Goal: Information Seeking & Learning: Learn about a topic

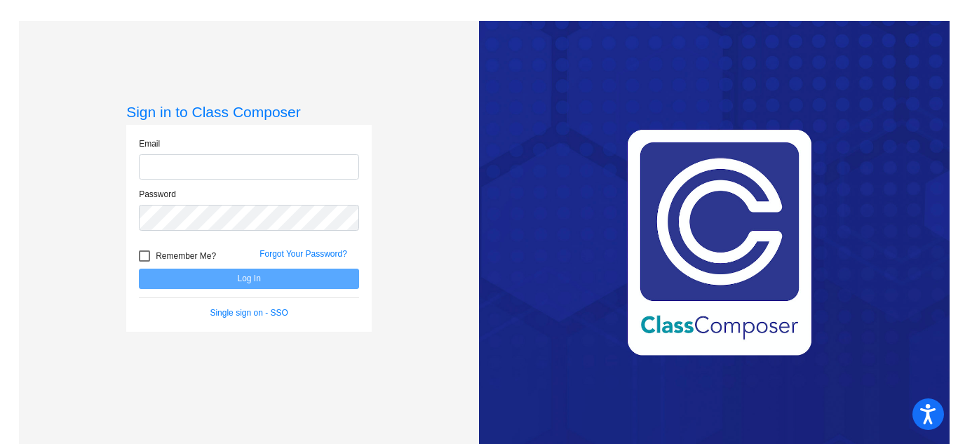
type input "[EMAIL_ADDRESS][DOMAIN_NAME]"
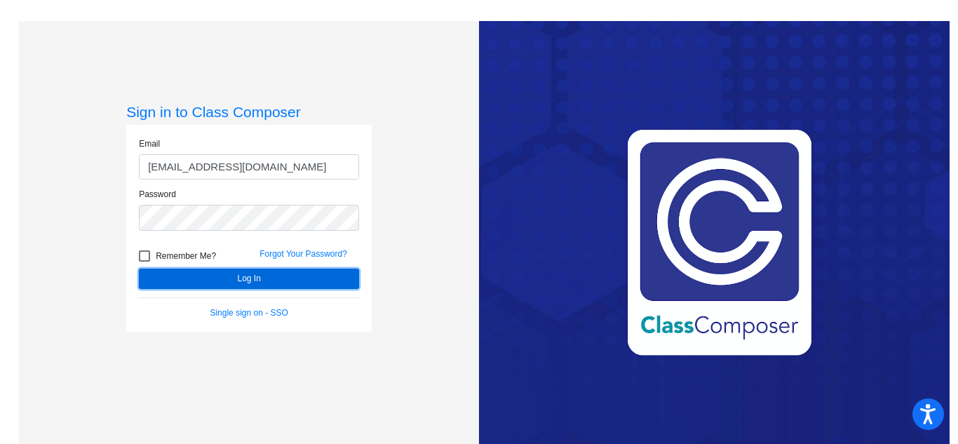
click at [231, 279] on button "Log In" at bounding box center [249, 278] width 220 height 20
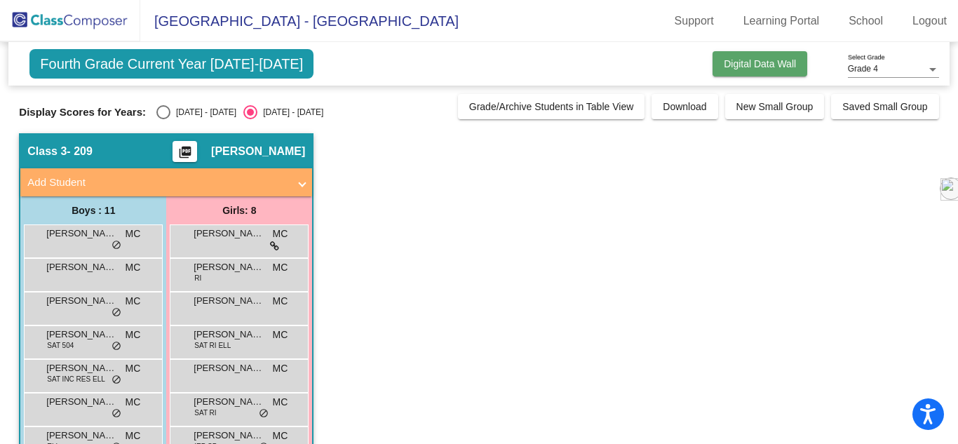
click at [742, 60] on span "Digital Data Wall" at bounding box center [759, 63] width 72 height 11
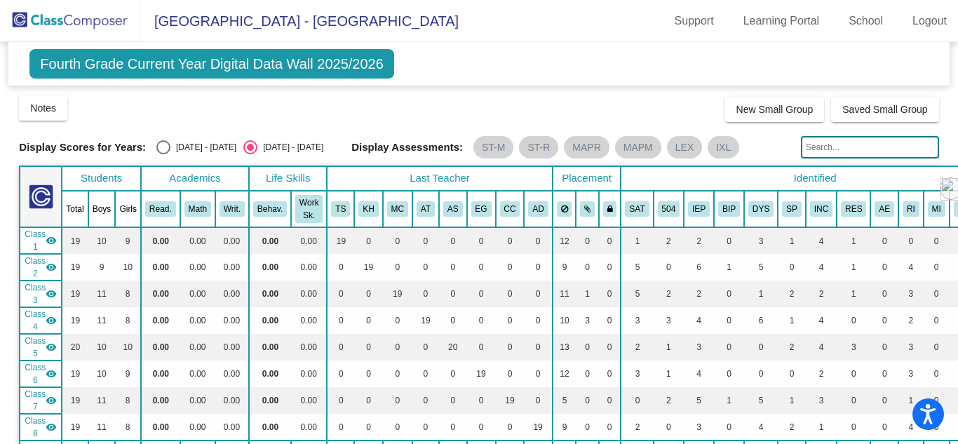
click at [247, 69] on span "Fourth Grade Current Year Digital Data Wall 2025/2026" at bounding box center [211, 63] width 365 height 29
click at [158, 146] on div "Select an option" at bounding box center [163, 147] width 14 height 14
click at [163, 154] on input "[DATE] - [DATE]" at bounding box center [163, 154] width 1 height 1
radio input "true"
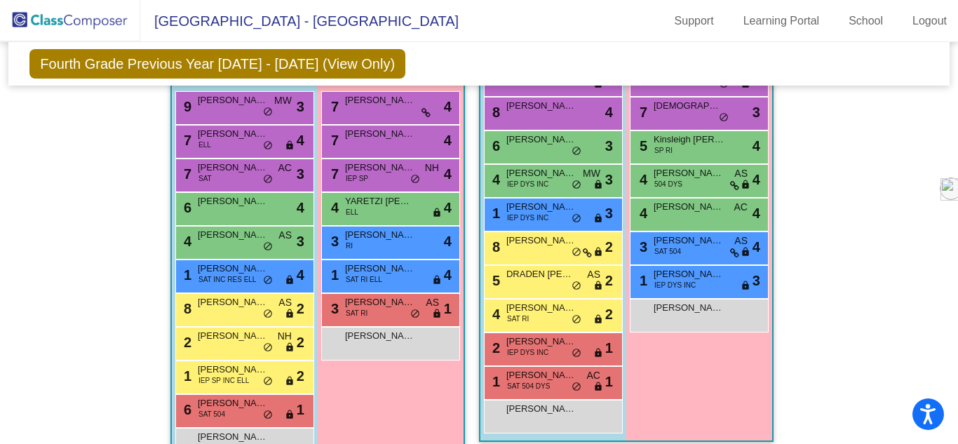
scroll to position [883, 0]
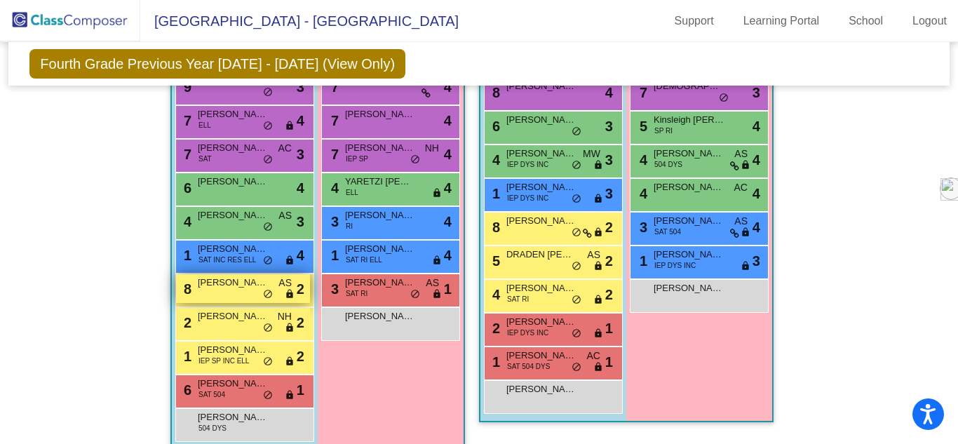
click at [243, 290] on div "8 [PERSON_NAME] AS lock do_not_disturb_alt 2" at bounding box center [243, 288] width 134 height 29
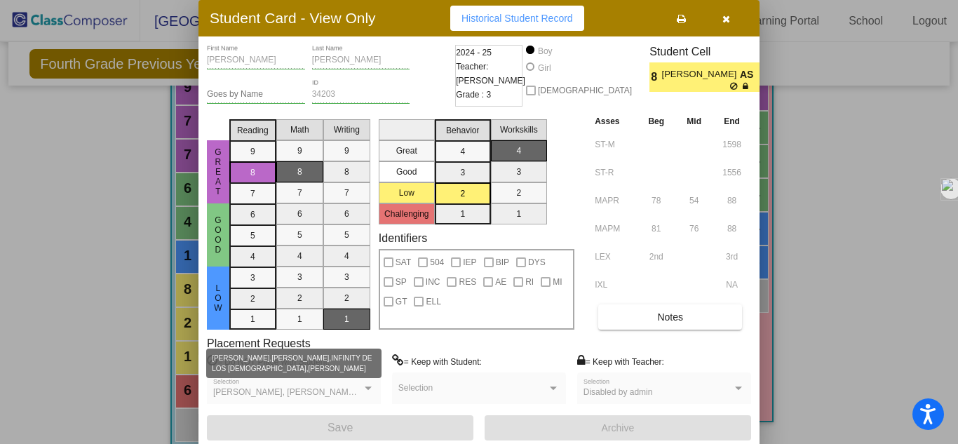
click at [363, 392] on div at bounding box center [368, 388] width 13 height 10
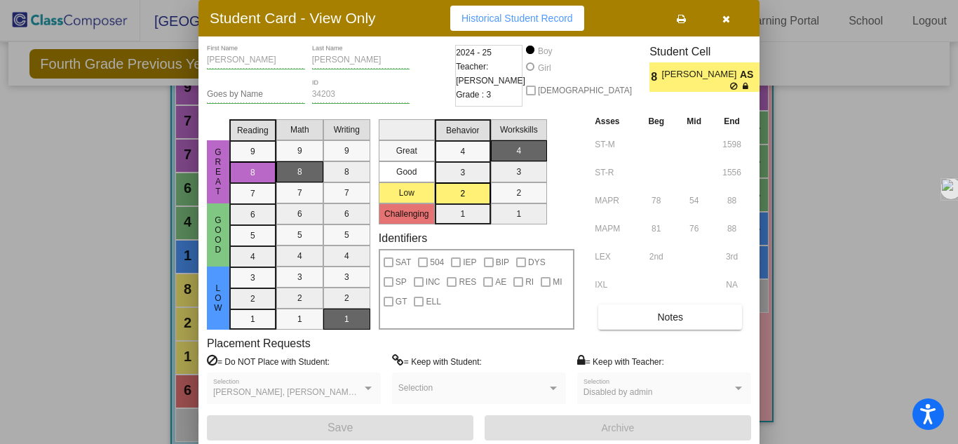
click at [366, 386] on div at bounding box center [368, 388] width 7 height 4
click at [728, 16] on icon "button" at bounding box center [726, 19] width 8 height 10
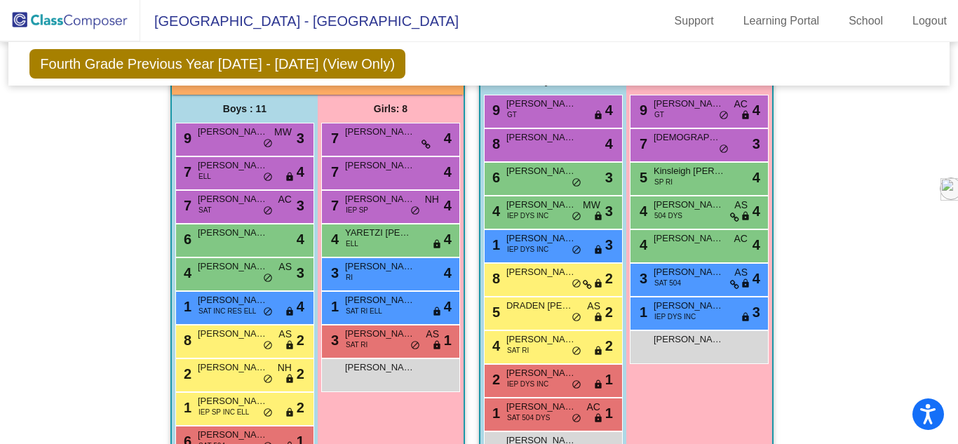
scroll to position [833, 0]
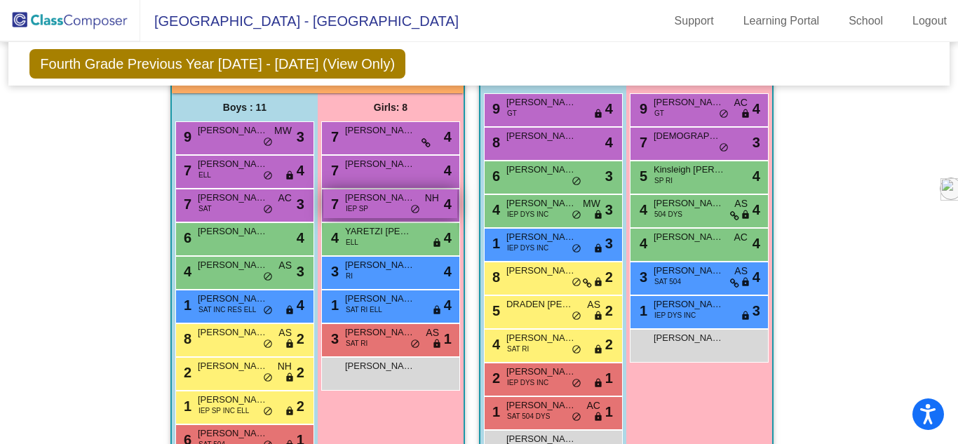
click at [414, 198] on div "7 [PERSON_NAME] IEP SP NH lock do_not_disturb_alt 4" at bounding box center [390, 203] width 134 height 29
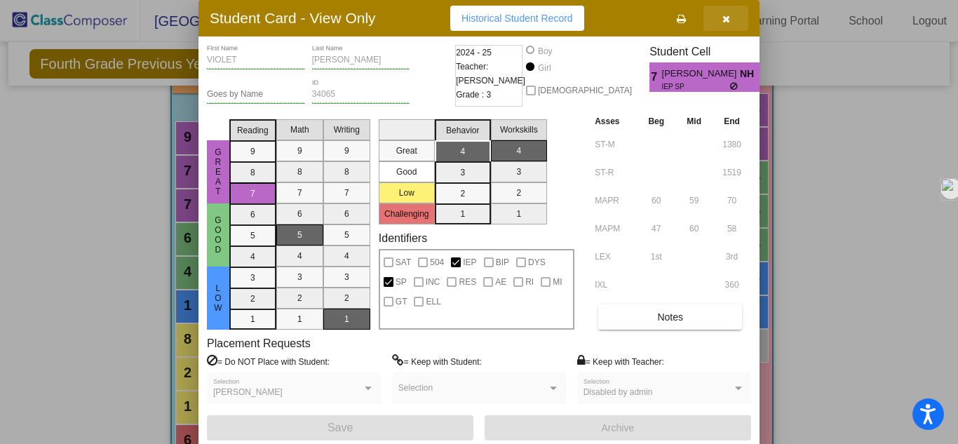
click at [725, 21] on icon "button" at bounding box center [726, 19] width 8 height 10
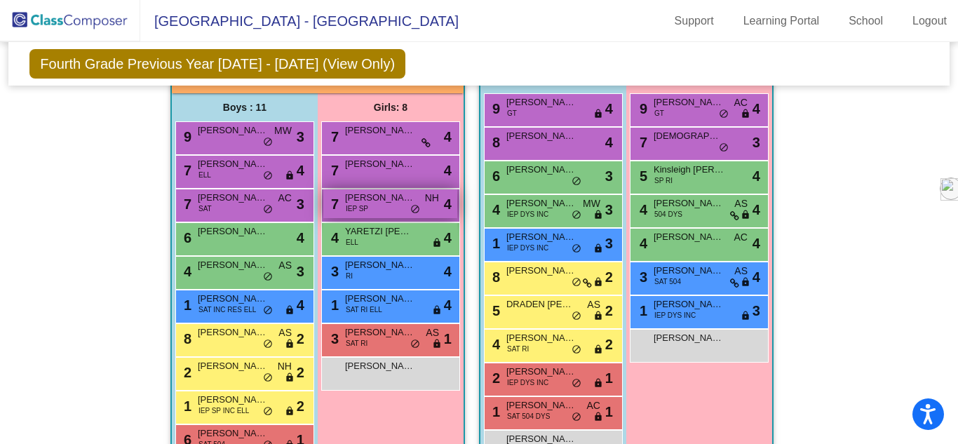
click at [353, 193] on span "[PERSON_NAME]" at bounding box center [380, 198] width 70 height 14
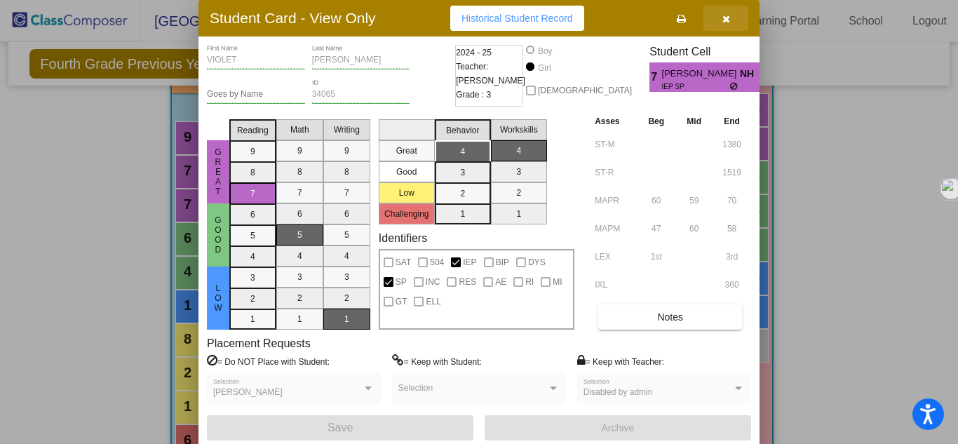
click at [722, 18] on icon "button" at bounding box center [726, 19] width 8 height 10
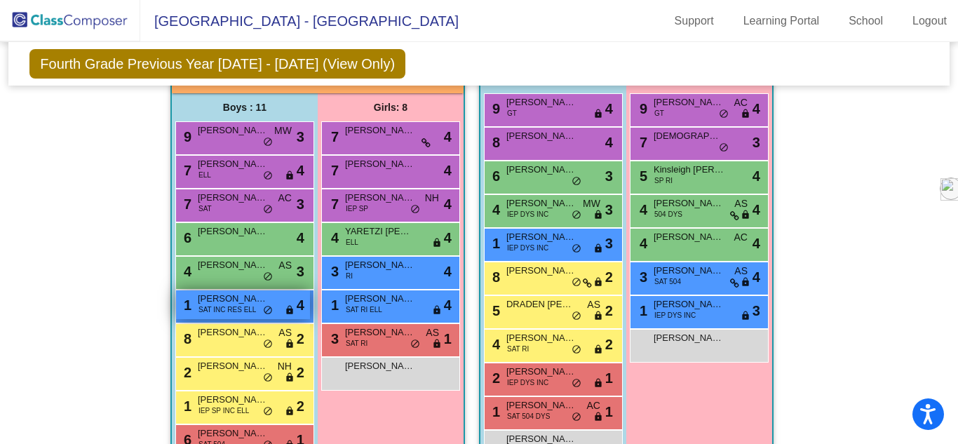
click at [251, 310] on div "1 [PERSON_NAME] SAT INC RES ELL lock do_not_disturb_alt 4" at bounding box center [243, 304] width 134 height 29
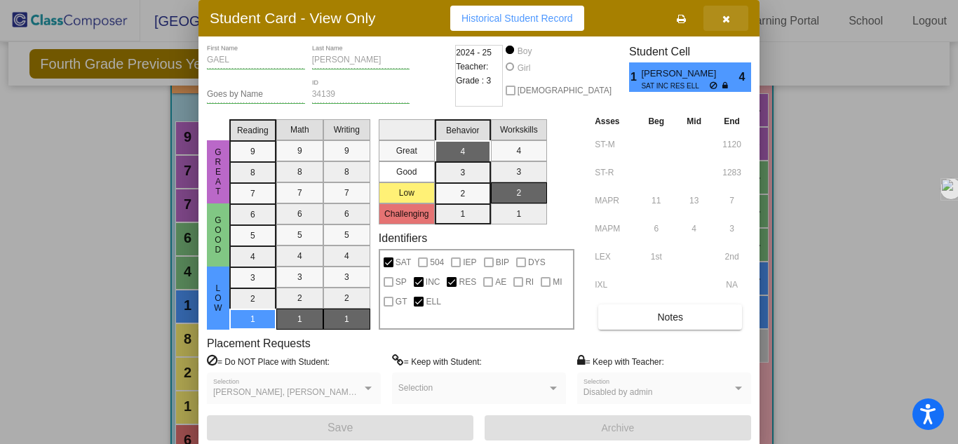
click at [728, 15] on icon "button" at bounding box center [726, 19] width 8 height 10
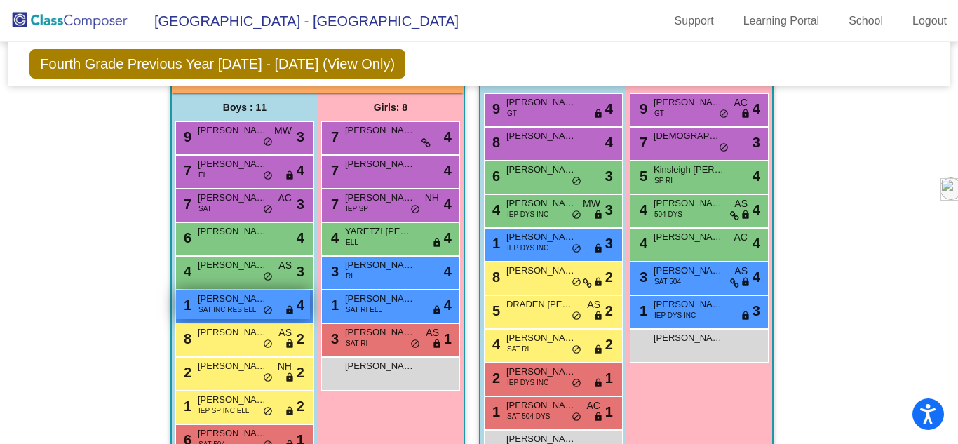
click at [248, 313] on div "1 [PERSON_NAME] SAT INC RES ELL lock do_not_disturb_alt 4" at bounding box center [243, 304] width 134 height 29
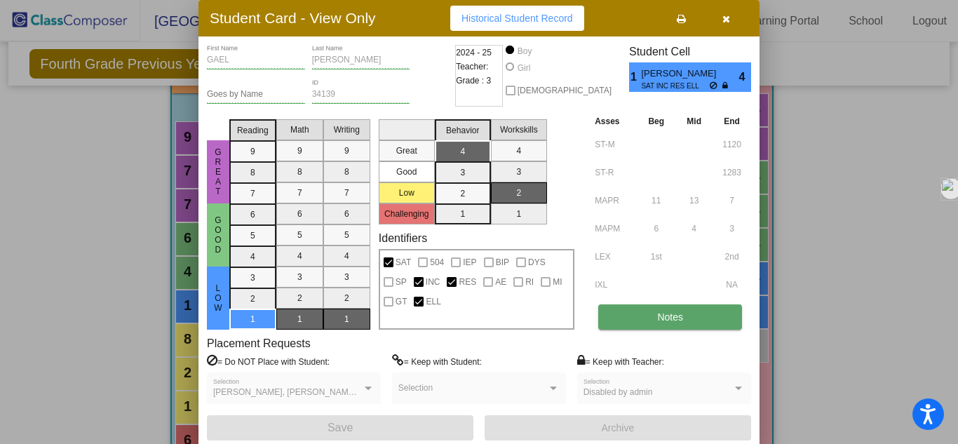
click at [676, 325] on button "Notes" at bounding box center [670, 316] width 144 height 25
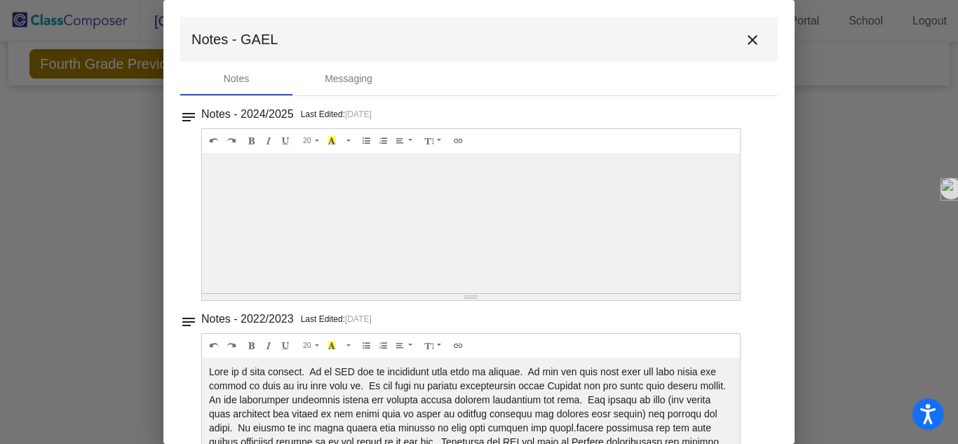
click at [749, 45] on mat-icon "close" at bounding box center [752, 40] width 17 height 17
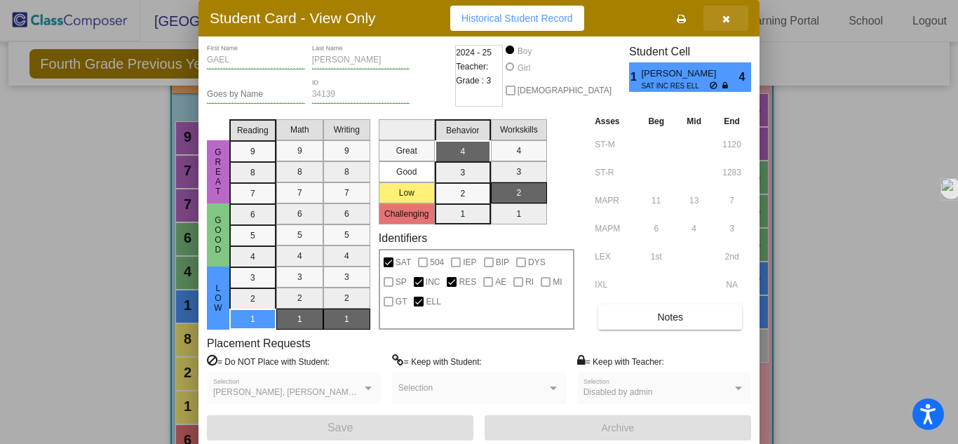
click at [730, 23] on button "button" at bounding box center [725, 18] width 45 height 25
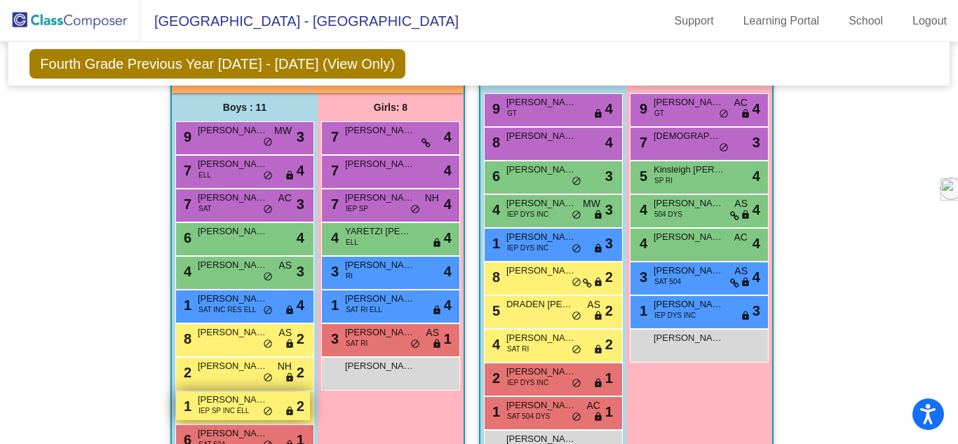
click at [264, 410] on span "do_not_disturb_alt" at bounding box center [268, 411] width 10 height 11
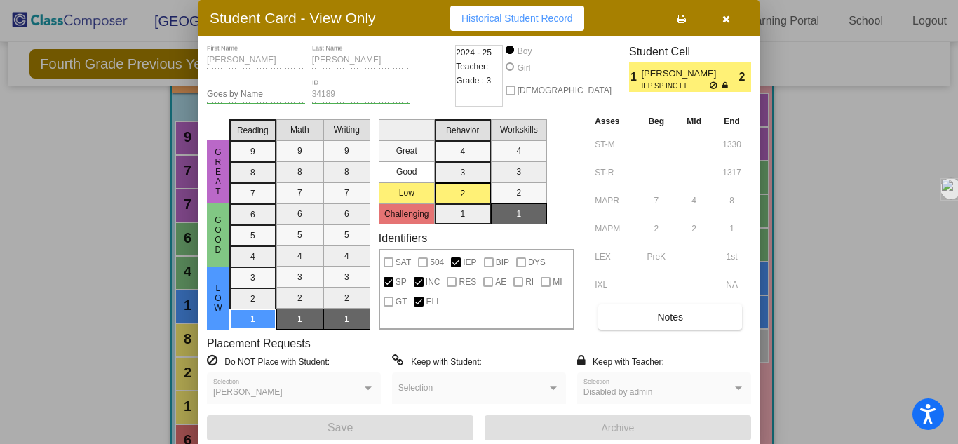
click at [731, 25] on button "button" at bounding box center [725, 18] width 45 height 25
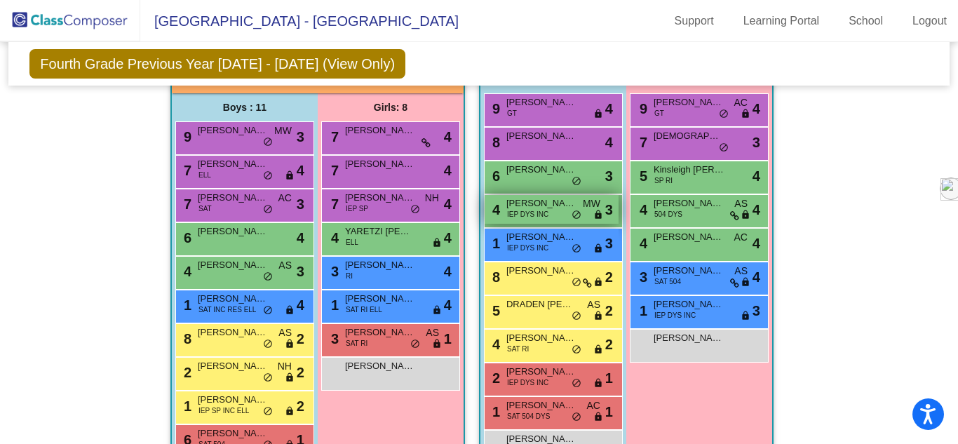
click at [557, 206] on span "[PERSON_NAME]" at bounding box center [541, 203] width 70 height 14
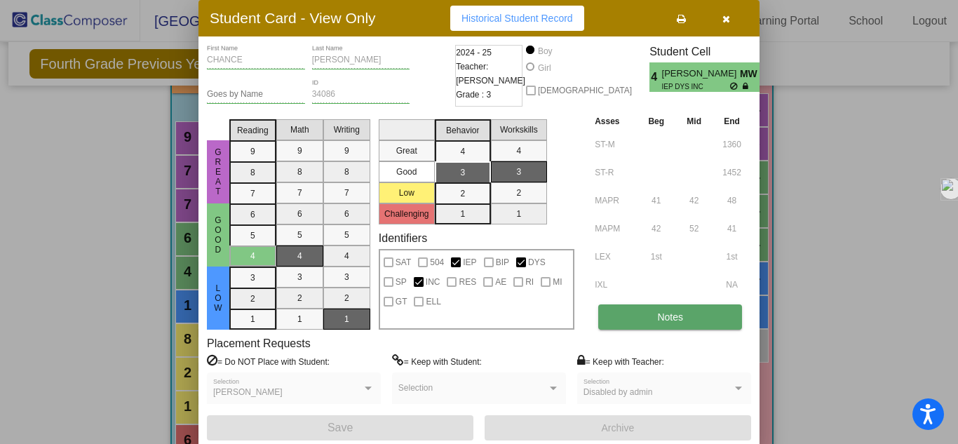
click at [689, 318] on button "Notes" at bounding box center [670, 316] width 144 height 25
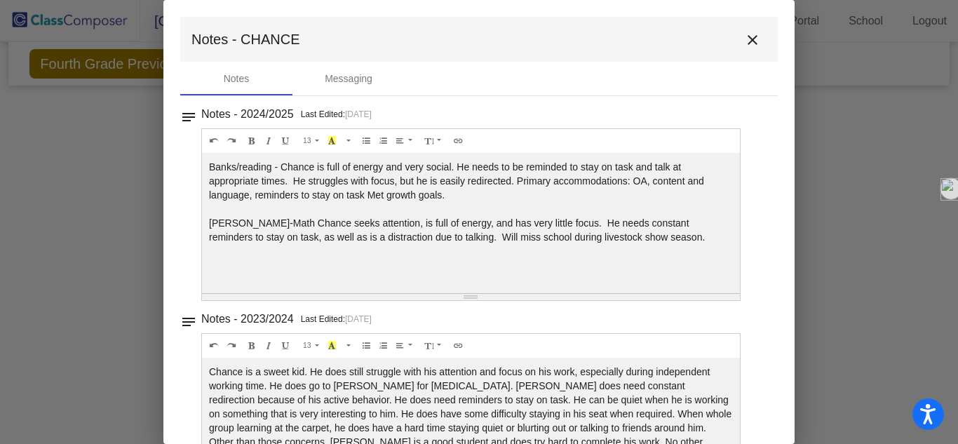
click at [744, 36] on mat-icon "close" at bounding box center [752, 40] width 17 height 17
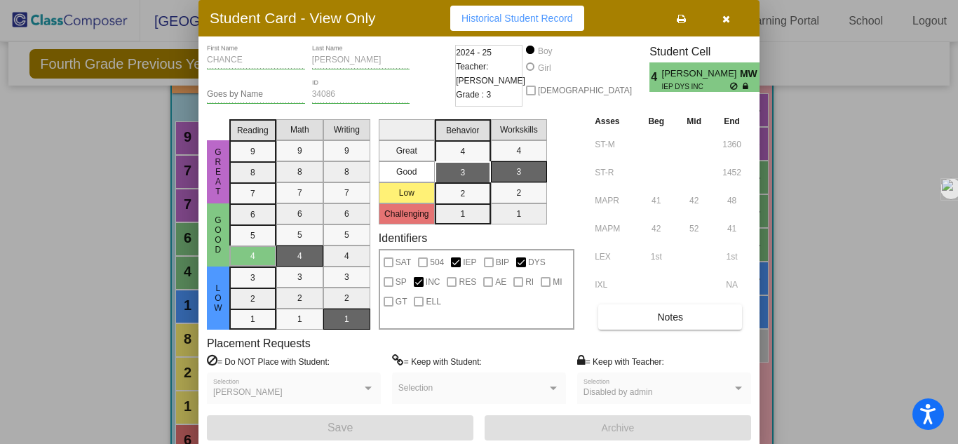
click at [743, 36] on div "CHANCE First Name [PERSON_NAME] Last Name Goes by Name 34086 ID 2024 - 25 Teach…" at bounding box center [478, 242] width 561 height 412
click at [728, 26] on button "button" at bounding box center [725, 18] width 45 height 25
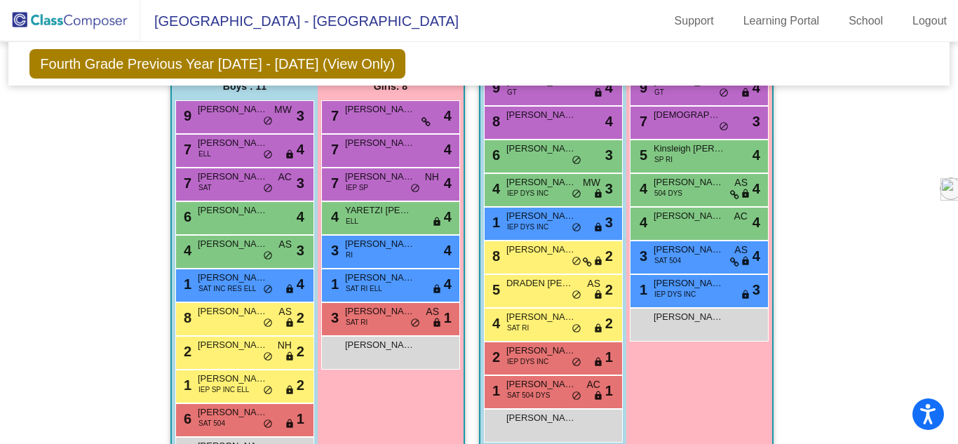
scroll to position [858, 0]
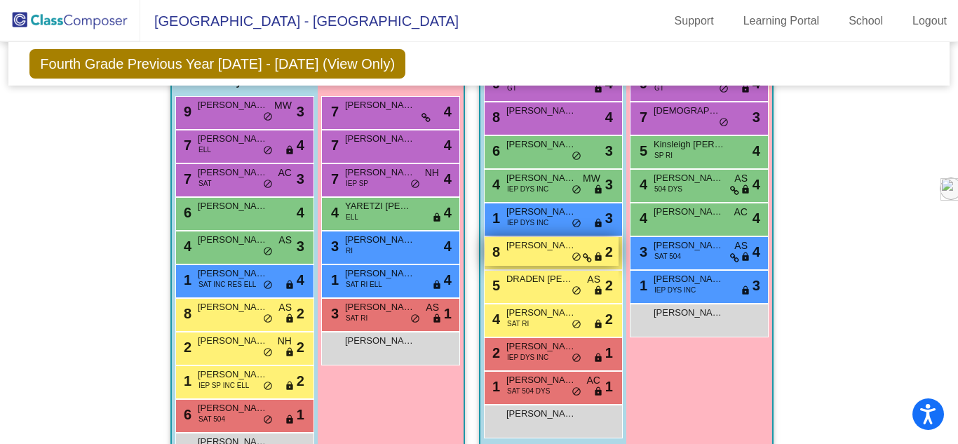
click at [547, 254] on div "8 [PERSON_NAME] lock do_not_disturb_alt 2" at bounding box center [551, 251] width 134 height 29
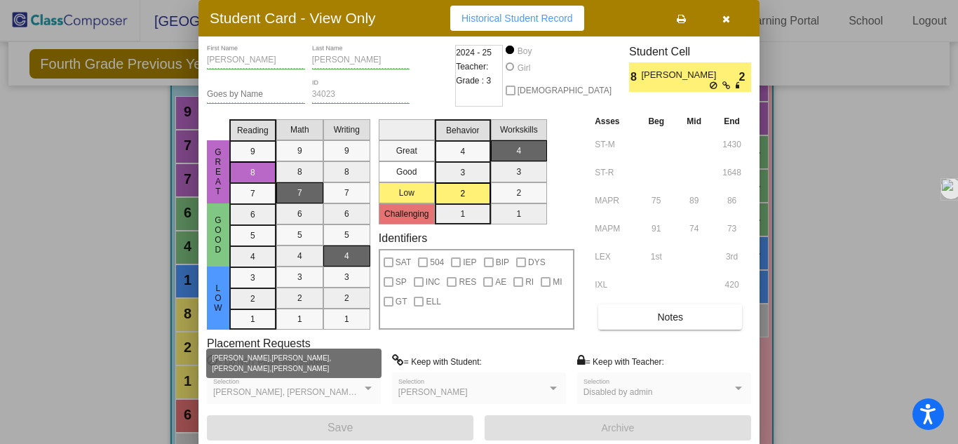
click at [366, 387] on div at bounding box center [368, 388] width 7 height 4
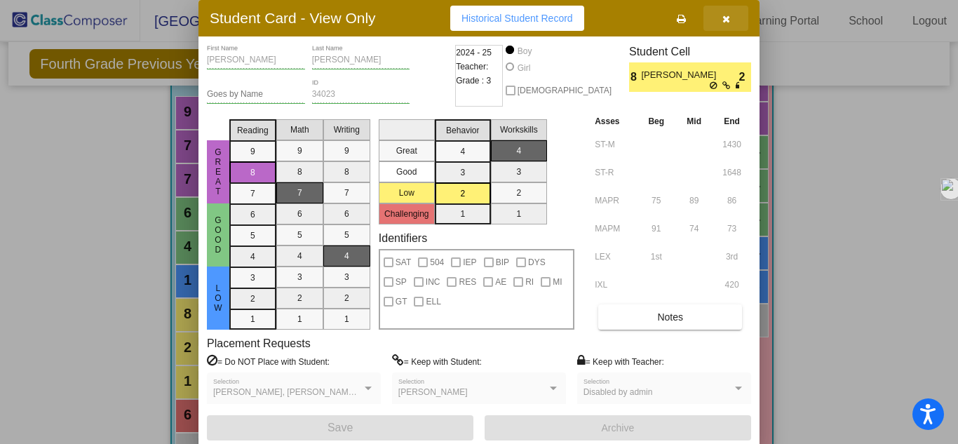
click at [723, 20] on icon "button" at bounding box center [726, 19] width 8 height 10
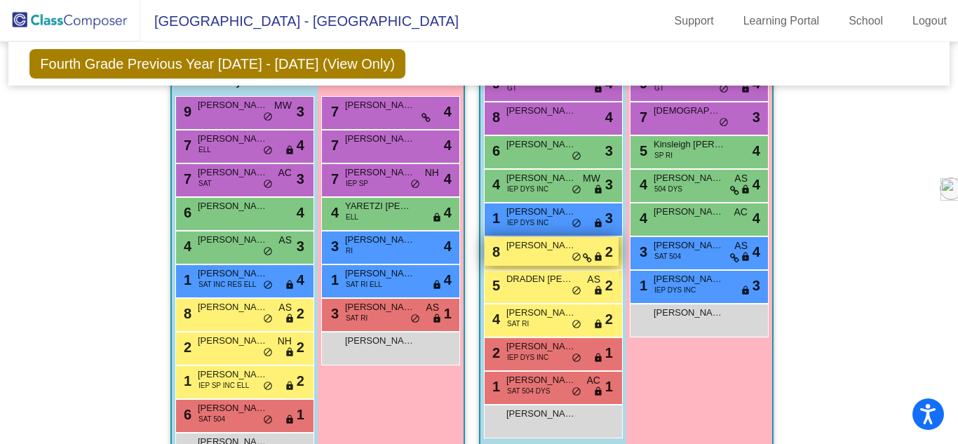
click at [537, 249] on span "[PERSON_NAME]" at bounding box center [541, 245] width 70 height 14
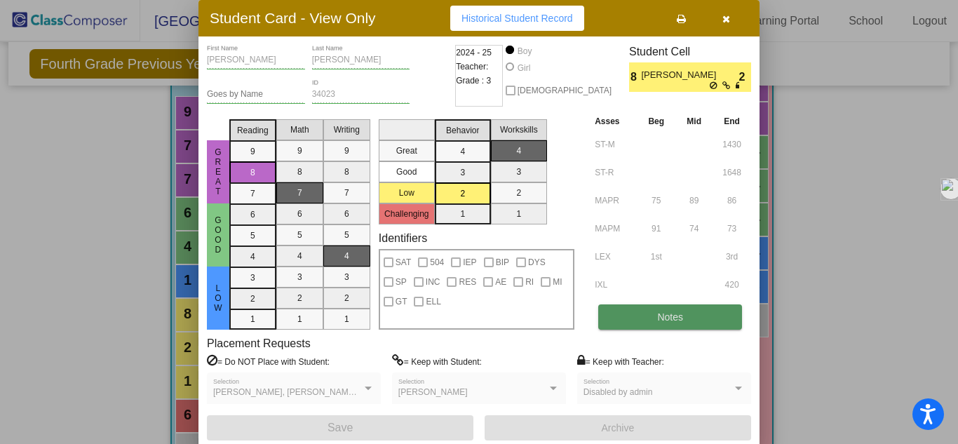
click at [657, 319] on span "Notes" at bounding box center [670, 316] width 26 height 11
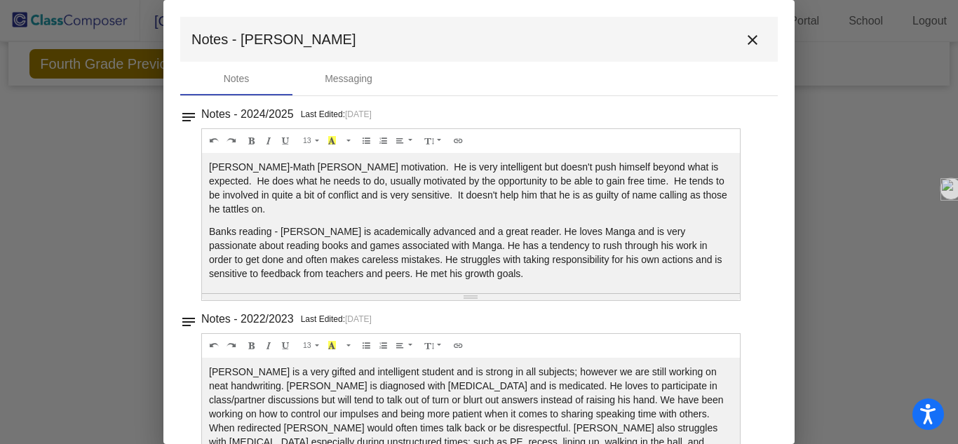
click at [747, 46] on mat-icon "close" at bounding box center [752, 40] width 17 height 17
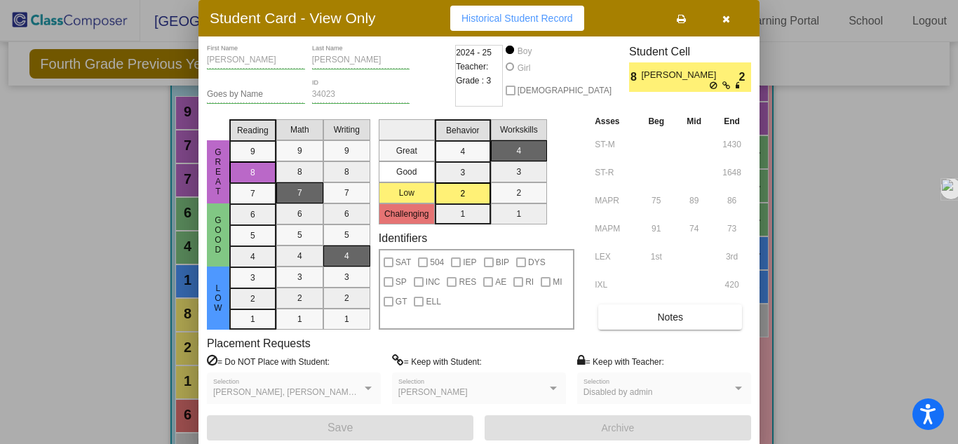
click at [725, 22] on icon "button" at bounding box center [726, 19] width 8 height 10
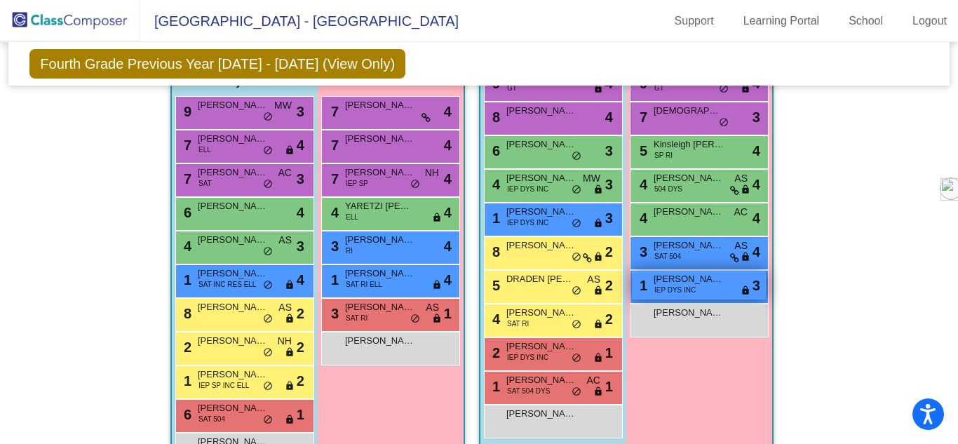
click at [677, 282] on span "[PERSON_NAME]" at bounding box center [688, 279] width 70 height 14
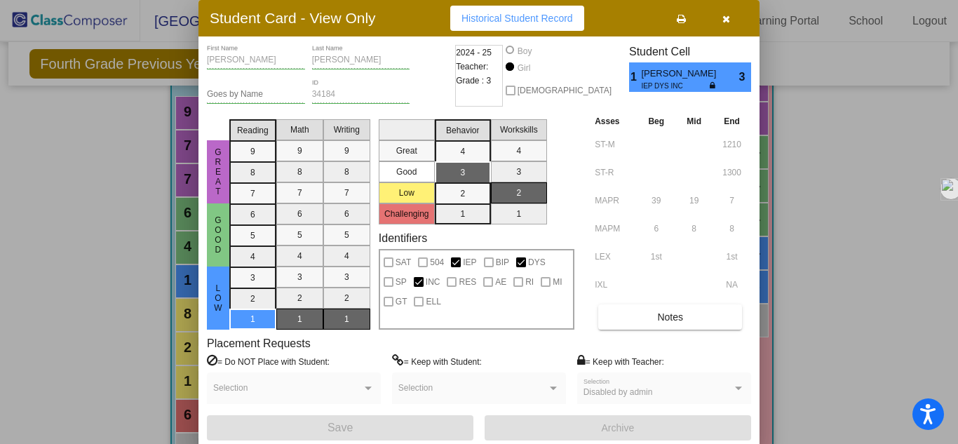
click at [725, 20] on icon "button" at bounding box center [726, 19] width 8 height 10
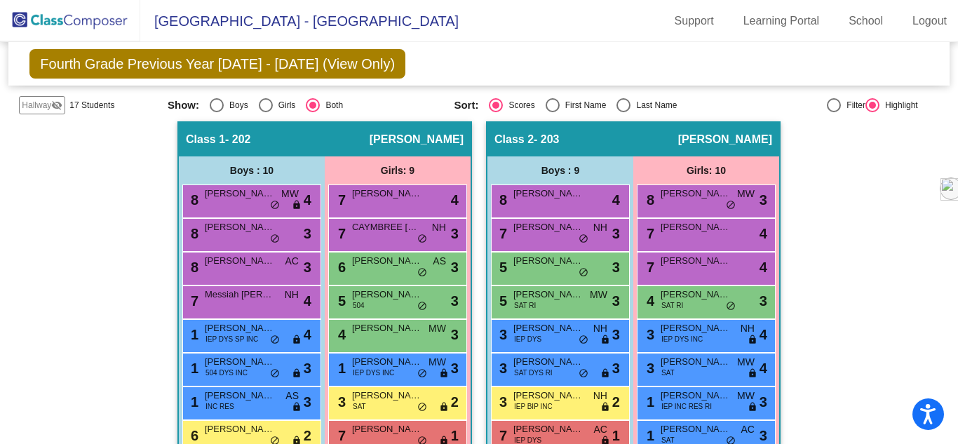
scroll to position [365, 0]
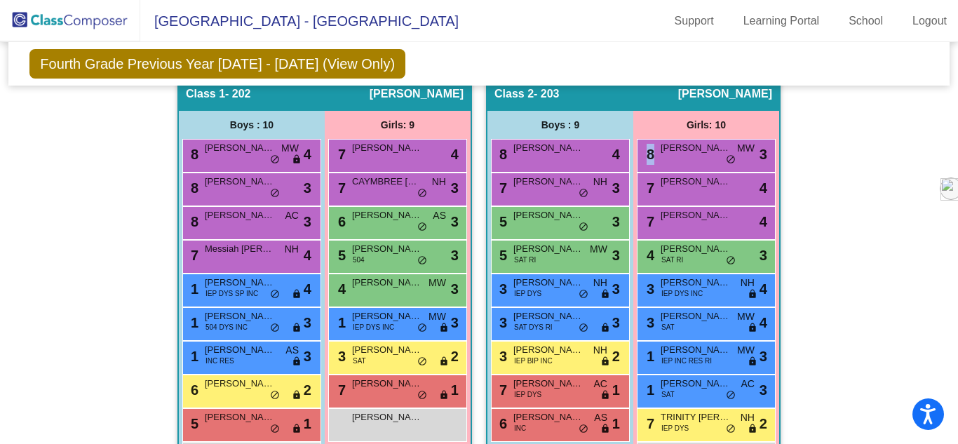
drag, startPoint x: 953, startPoint y: 55, endPoint x: 946, endPoint y: 150, distance: 95.7
click at [946, 150] on mat-sidenav-content "Grade 4 Select Grade Fourth Grade Previous Year [DATE] - [DATE] (View Only) Add…" at bounding box center [479, 243] width 958 height 402
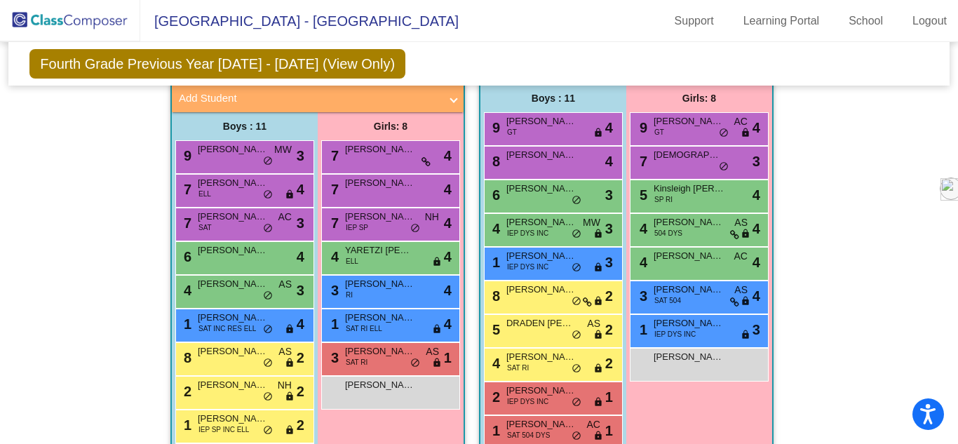
scroll to position [826, 0]
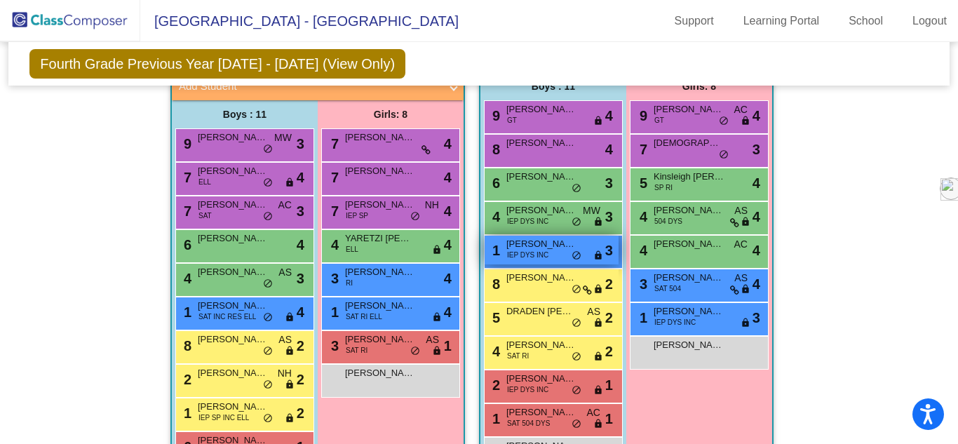
click at [530, 254] on span "IEP DYS INC" at bounding box center [527, 255] width 41 height 11
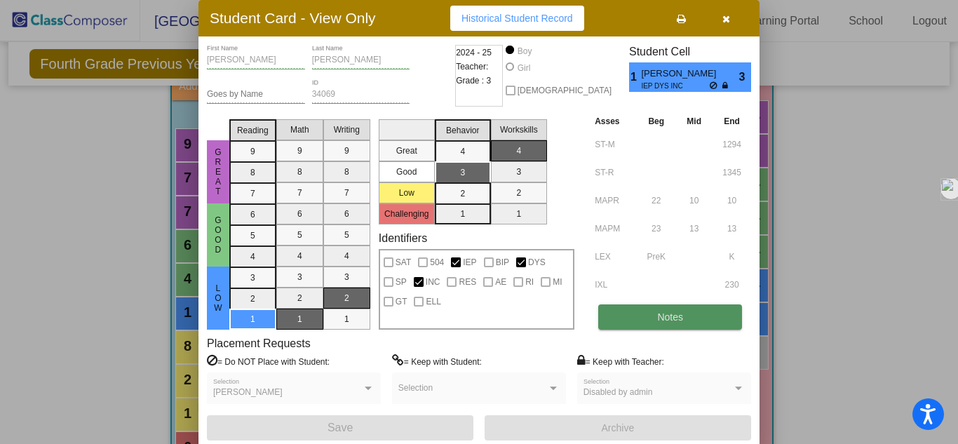
click at [645, 315] on button "Notes" at bounding box center [670, 316] width 144 height 25
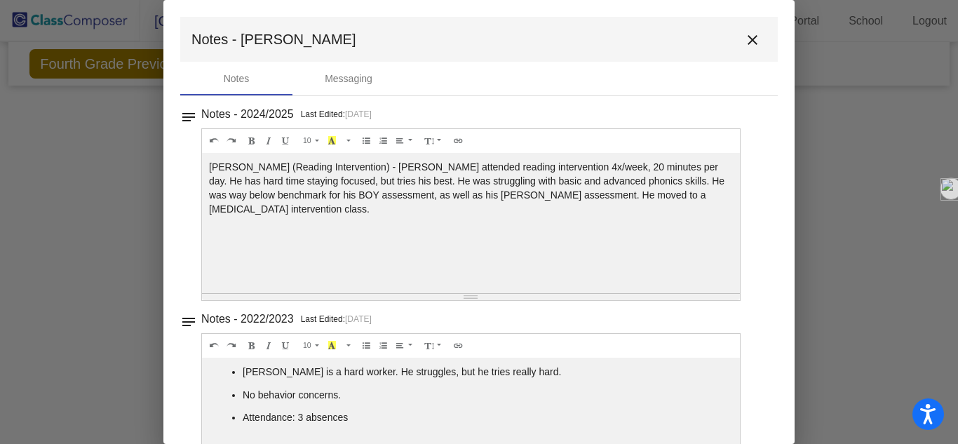
click at [747, 41] on mat-icon "close" at bounding box center [752, 40] width 17 height 17
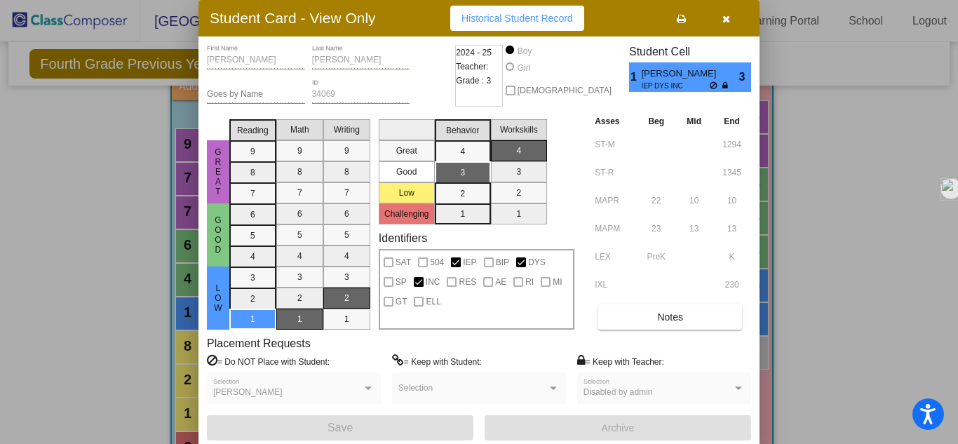
click at [728, 22] on icon "button" at bounding box center [726, 19] width 8 height 10
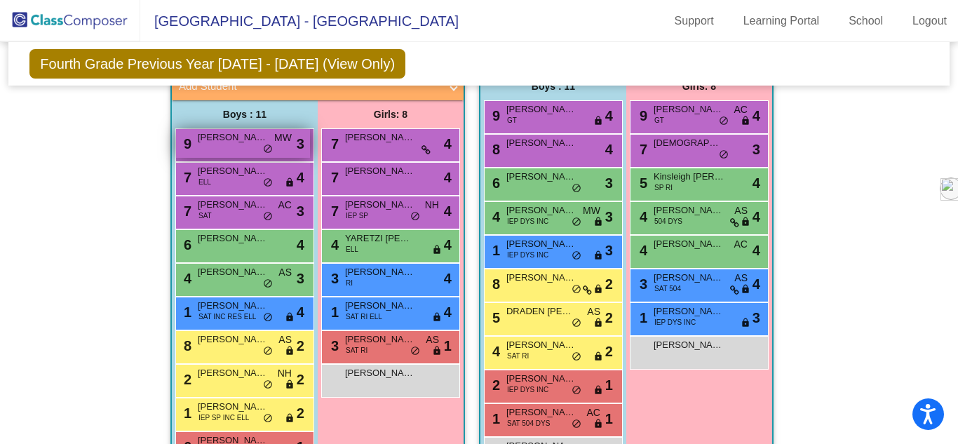
click at [215, 151] on div "9 [PERSON_NAME] MW lock do_not_disturb_alt 3" at bounding box center [243, 143] width 134 height 29
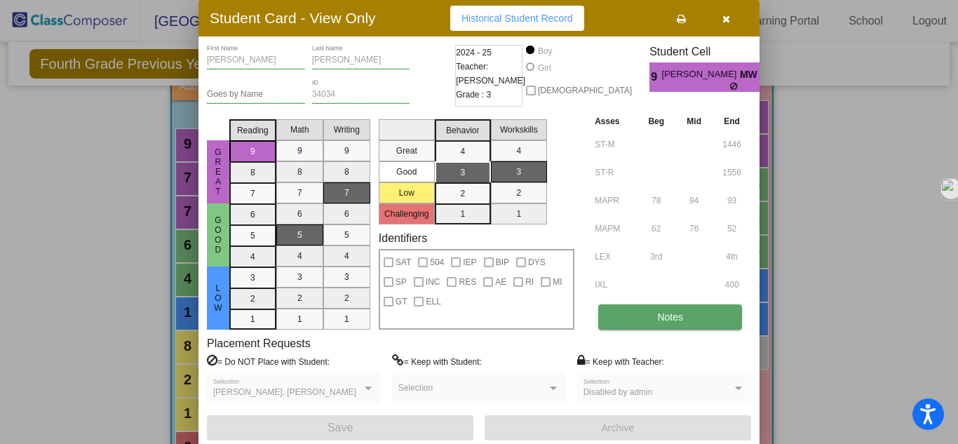
click at [635, 315] on button "Notes" at bounding box center [670, 316] width 144 height 25
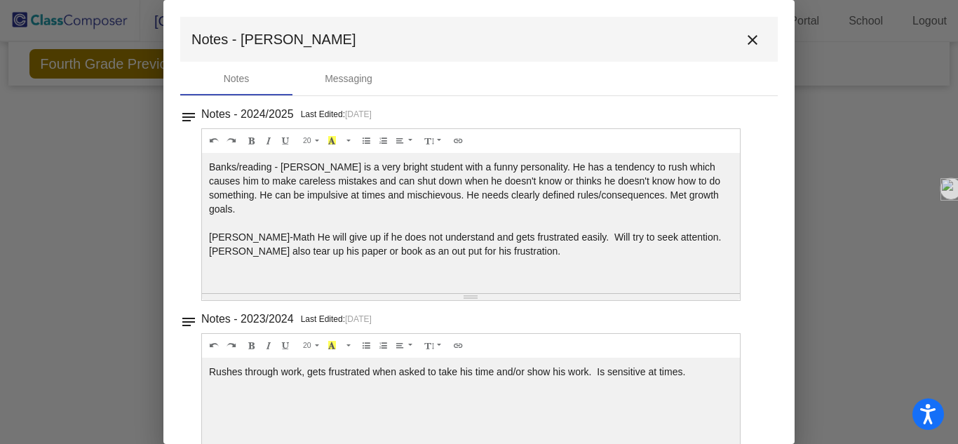
click at [744, 37] on mat-icon "close" at bounding box center [752, 40] width 17 height 17
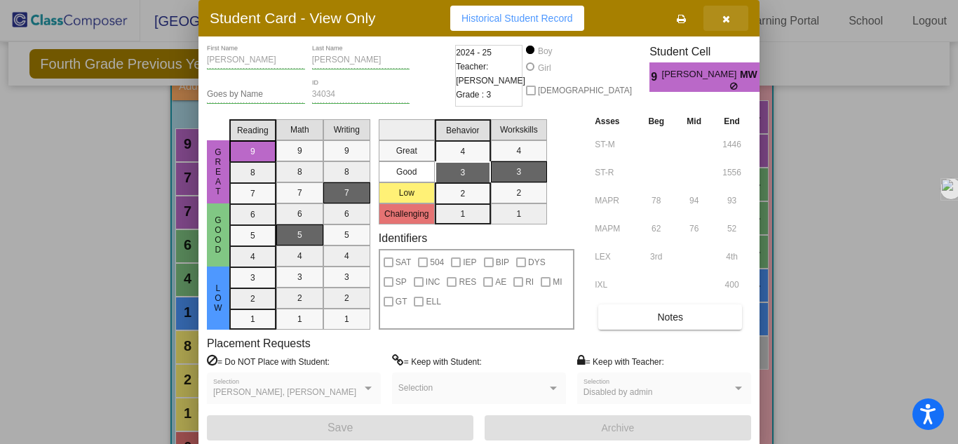
click at [733, 20] on button "button" at bounding box center [725, 18] width 45 height 25
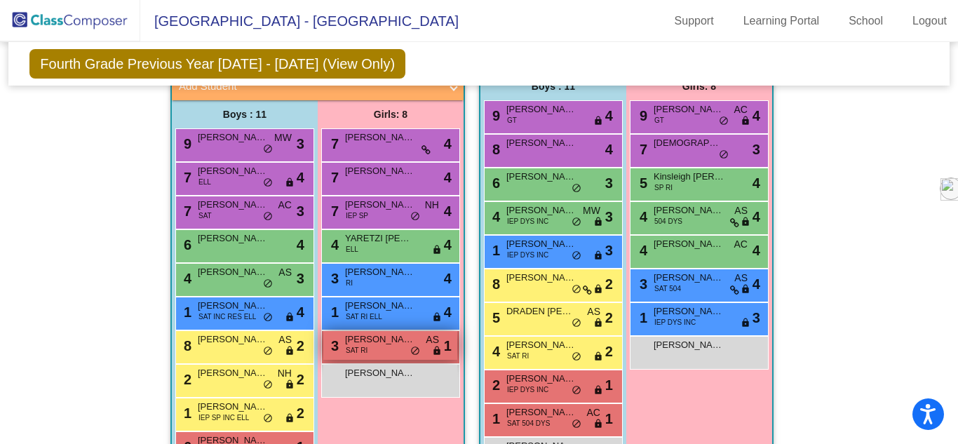
click at [364, 351] on div "3 [PERSON_NAME] SAT RI AS lock do_not_disturb_alt 1" at bounding box center [390, 345] width 134 height 29
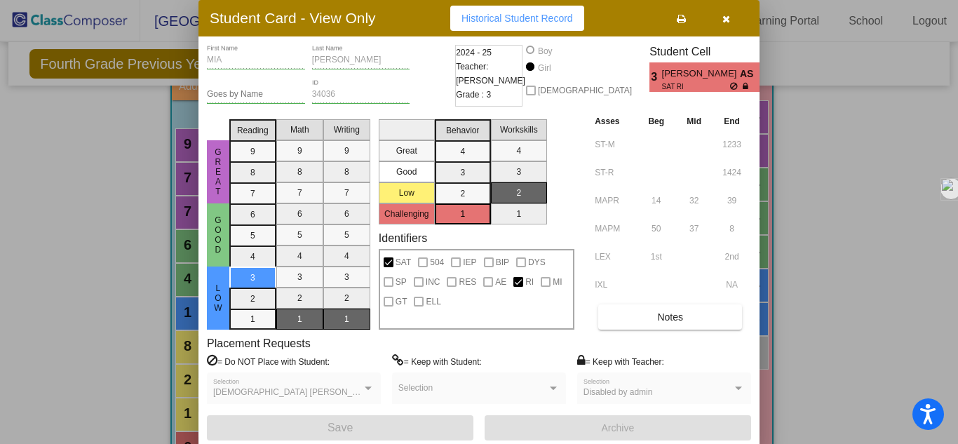
click at [342, 362] on div "= Do NOT Place with Student: [DEMOGRAPHIC_DATA] [PERSON_NAME] [PERSON_NAME] Sel…" at bounding box center [294, 384] width 174 height 61
click at [667, 317] on span "Notes" at bounding box center [670, 316] width 26 height 11
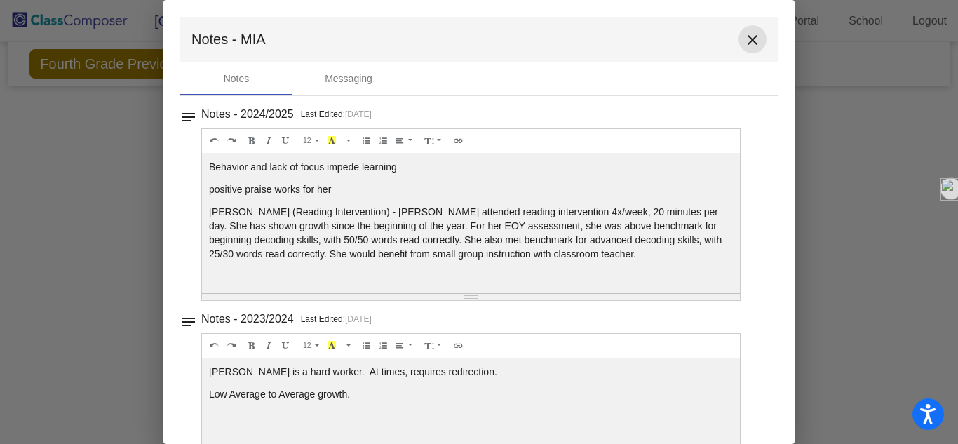
click at [744, 41] on mat-icon "close" at bounding box center [752, 40] width 17 height 17
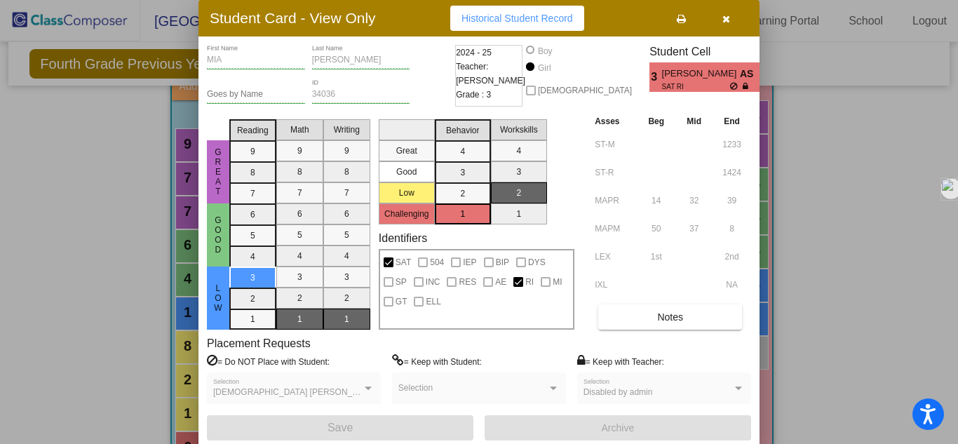
click at [803, 198] on div at bounding box center [479, 222] width 958 height 444
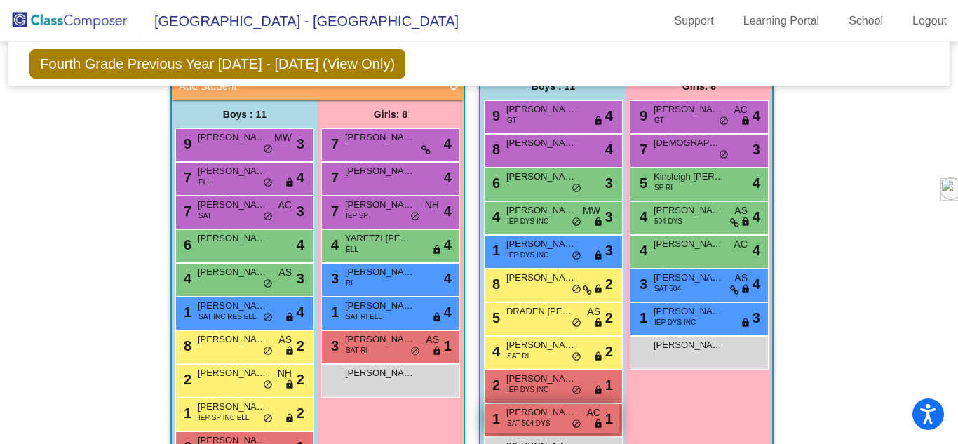
click at [522, 412] on span "[PERSON_NAME]" at bounding box center [541, 412] width 70 height 14
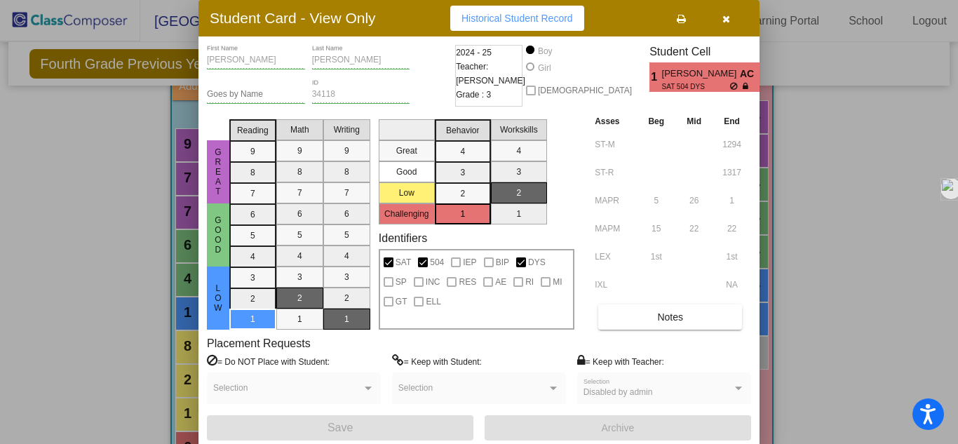
click at [726, 15] on icon "button" at bounding box center [726, 19] width 8 height 10
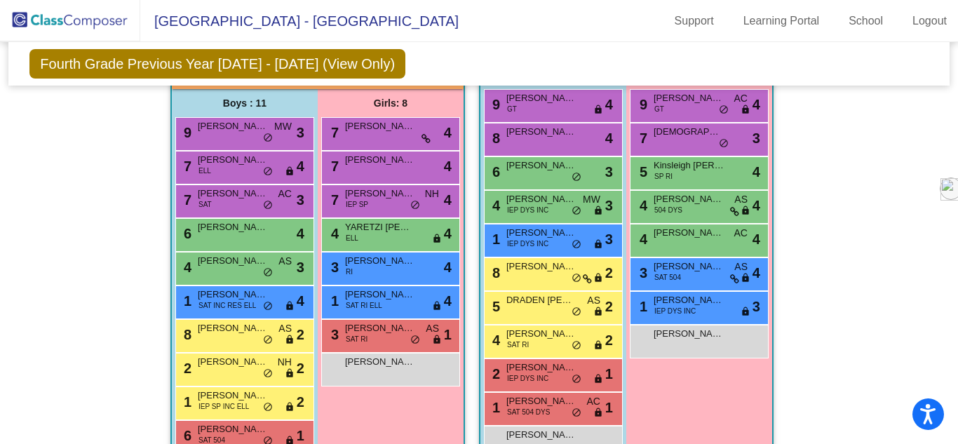
scroll to position [829, 0]
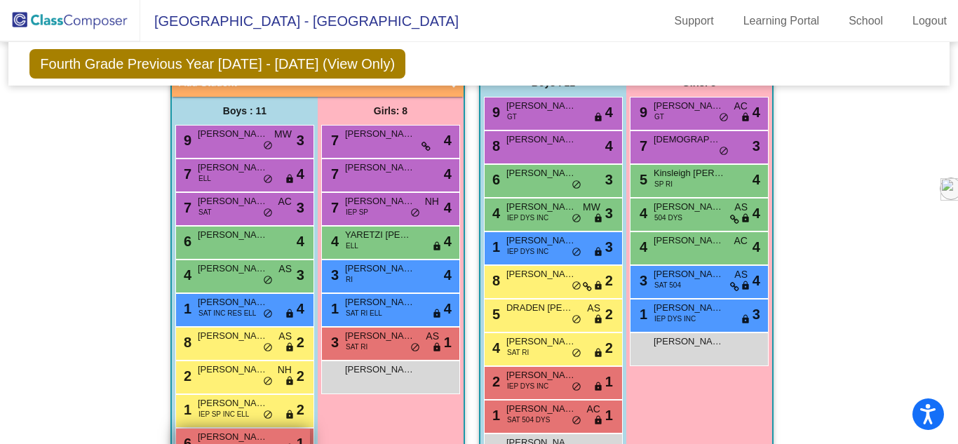
click at [231, 434] on span "[PERSON_NAME]" at bounding box center [233, 437] width 70 height 14
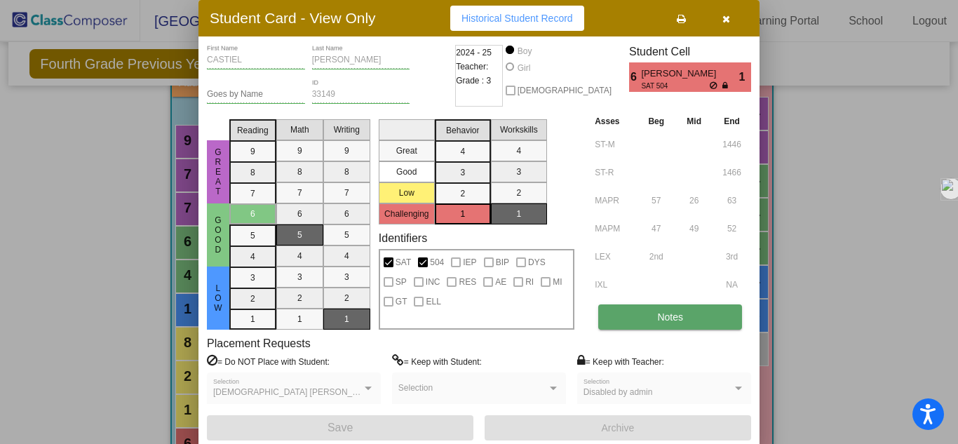
click at [660, 310] on button "Notes" at bounding box center [670, 316] width 144 height 25
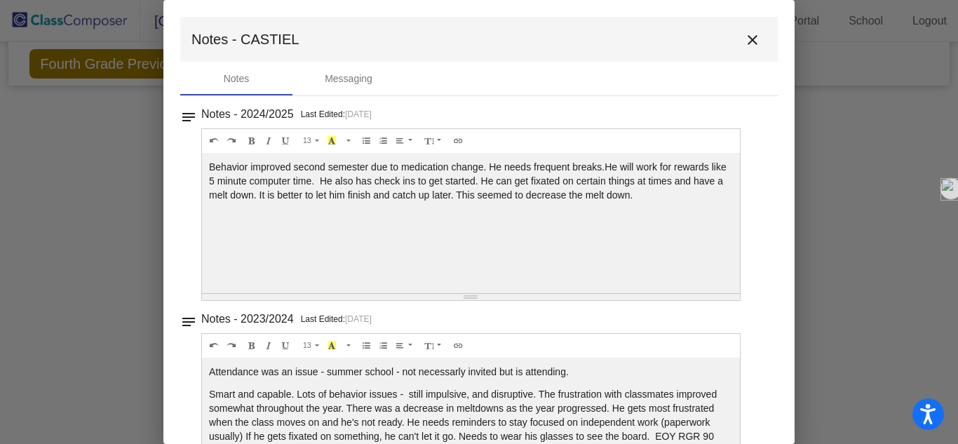
click at [729, 42] on mat-toolbar "Notes - CASTIEL close" at bounding box center [478, 39] width 597 height 45
click at [744, 44] on mat-icon "close" at bounding box center [752, 40] width 17 height 17
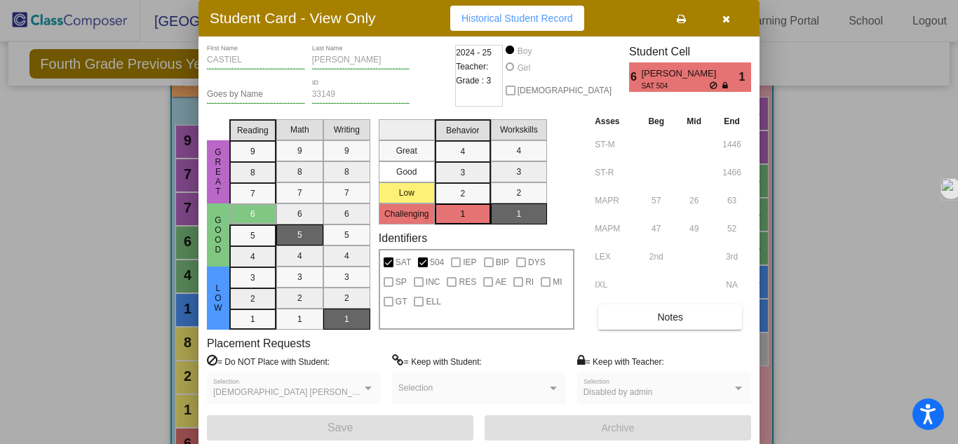
click at [732, 18] on button "button" at bounding box center [725, 18] width 45 height 25
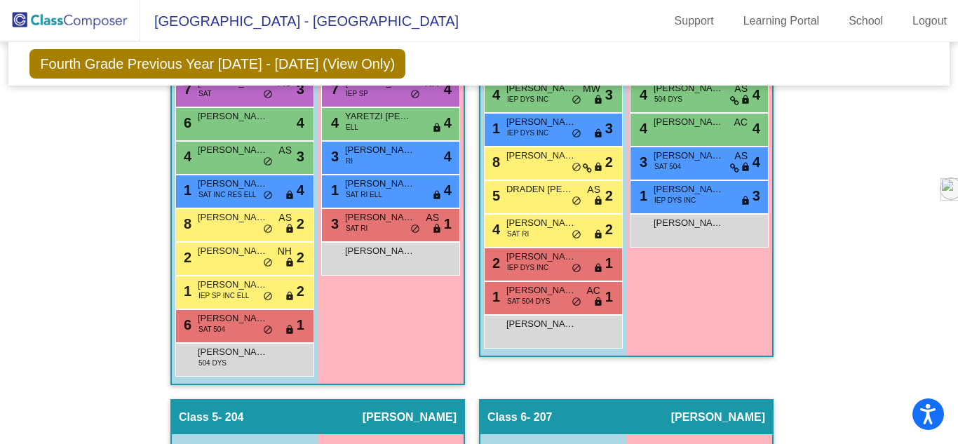
scroll to position [841, 0]
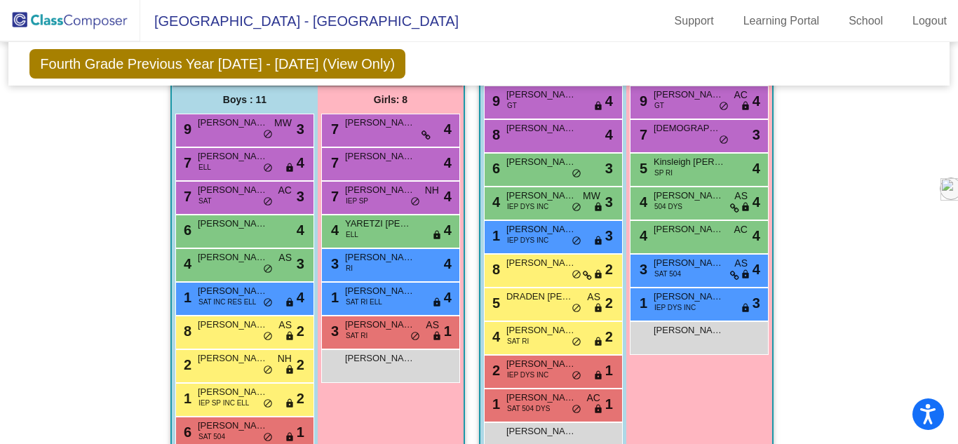
click at [947, 402] on mat-sidenav-content "Grade 4 Select Grade Fourth Grade Previous Year [DATE] - [DATE] (View Only) Add…" at bounding box center [479, 243] width 958 height 402
click at [252, 126] on span "[PERSON_NAME]" at bounding box center [233, 123] width 70 height 14
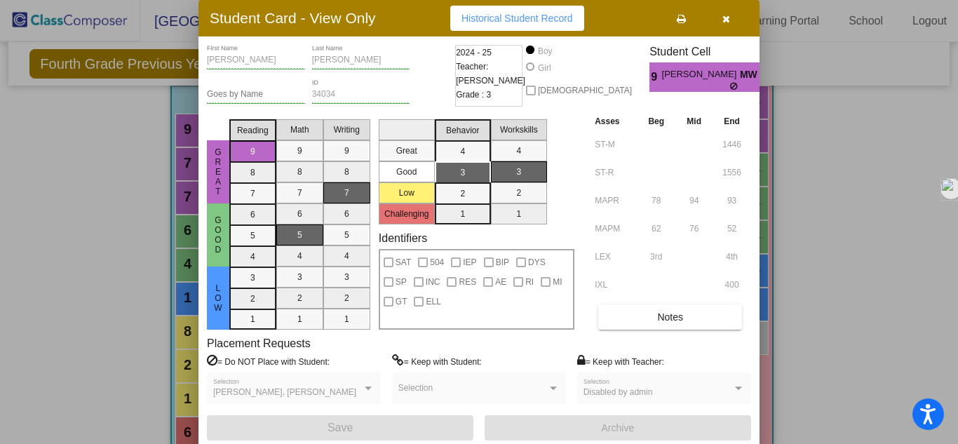
click at [725, 17] on icon "button" at bounding box center [726, 19] width 8 height 10
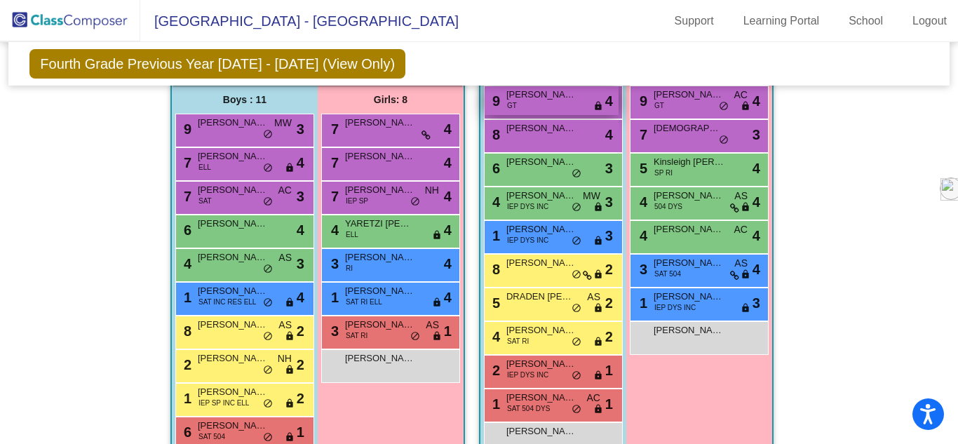
click at [528, 100] on span "[PERSON_NAME]" at bounding box center [541, 95] width 70 height 14
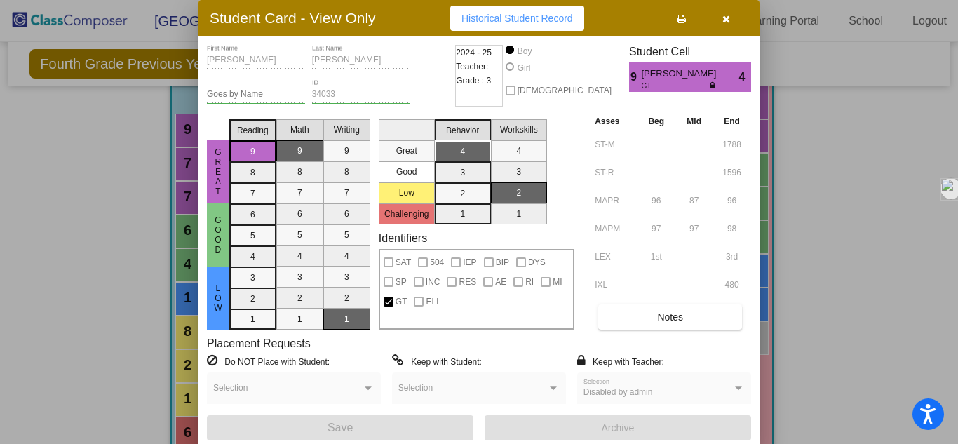
click at [728, 25] on button "button" at bounding box center [725, 18] width 45 height 25
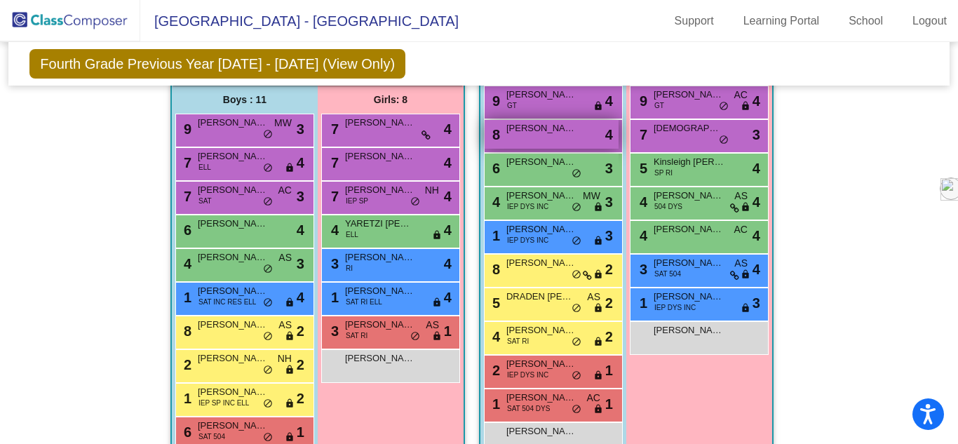
click at [581, 145] on div "8 [PERSON_NAME] lock do_not_disturb_alt 4" at bounding box center [551, 134] width 134 height 29
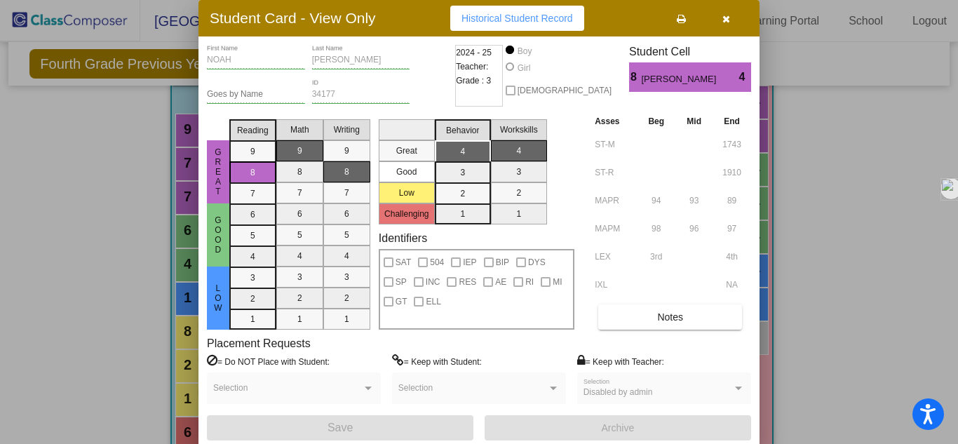
click at [729, 13] on span "button" at bounding box center [726, 18] width 8 height 11
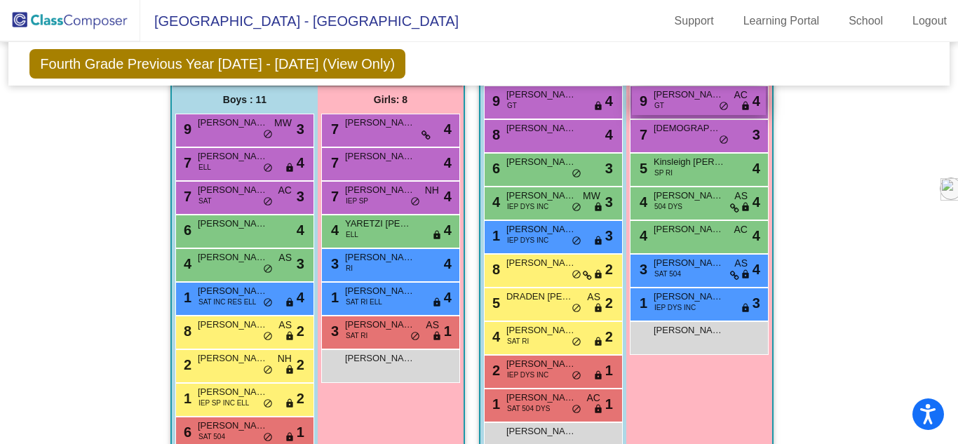
click at [699, 105] on div "9 [PERSON_NAME] GT AC lock do_not_disturb_alt 4" at bounding box center [699, 100] width 134 height 29
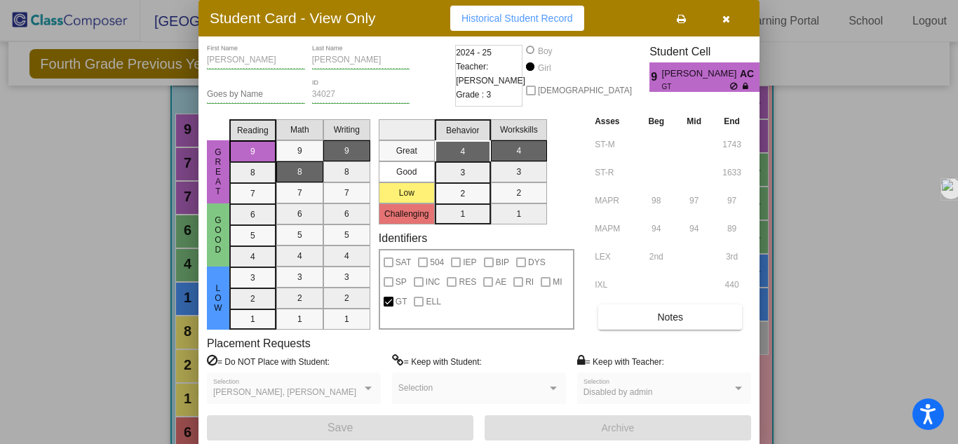
click at [730, 13] on button "button" at bounding box center [725, 18] width 45 height 25
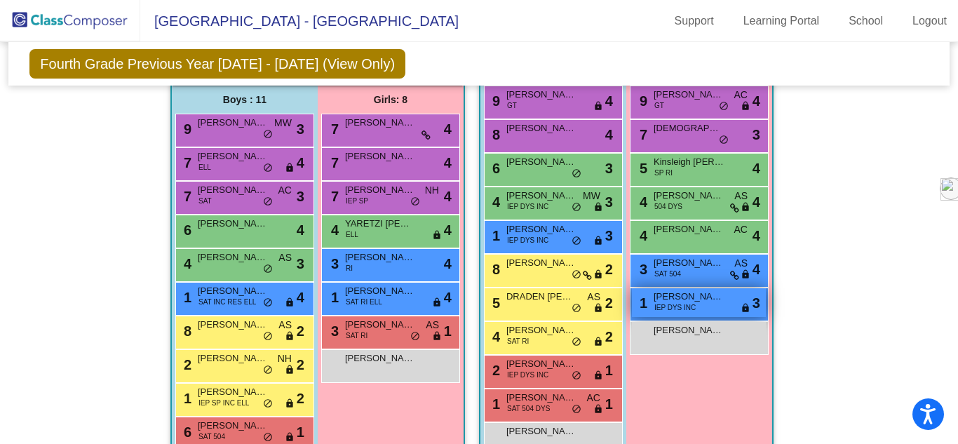
click at [722, 309] on div "1 [PERSON_NAME] IEP DYS INC lock do_not_disturb_alt 3" at bounding box center [699, 302] width 134 height 29
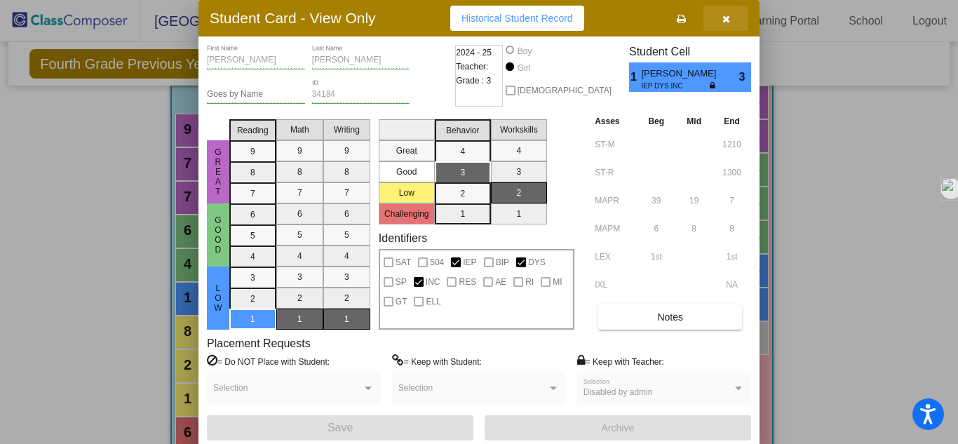
click at [726, 17] on icon "button" at bounding box center [726, 19] width 8 height 10
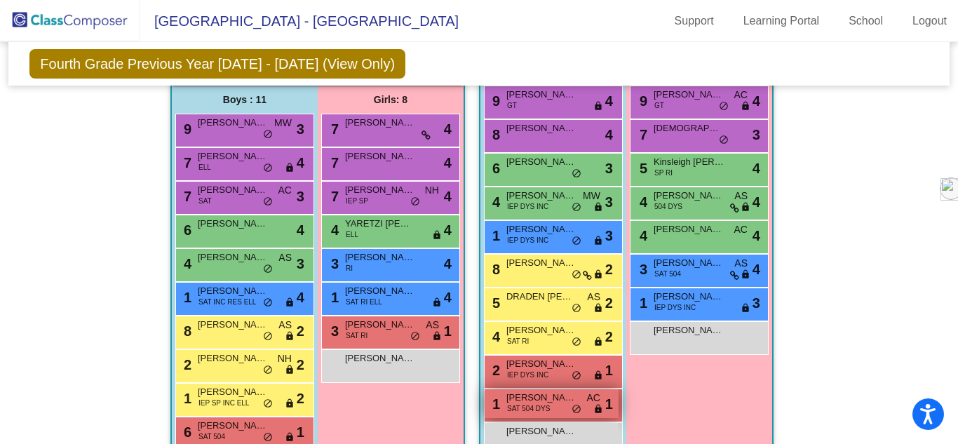
click at [571, 407] on span "do_not_disturb_alt" at bounding box center [576, 409] width 10 height 11
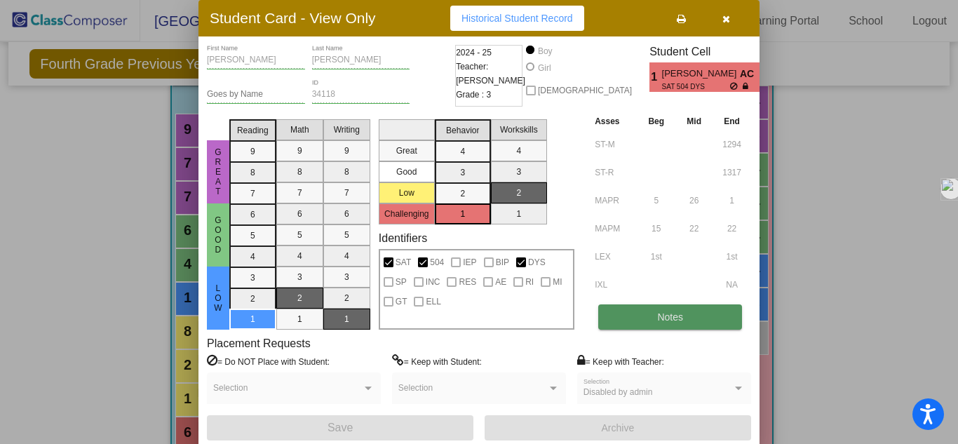
click at [672, 315] on span "Notes" at bounding box center [670, 316] width 26 height 11
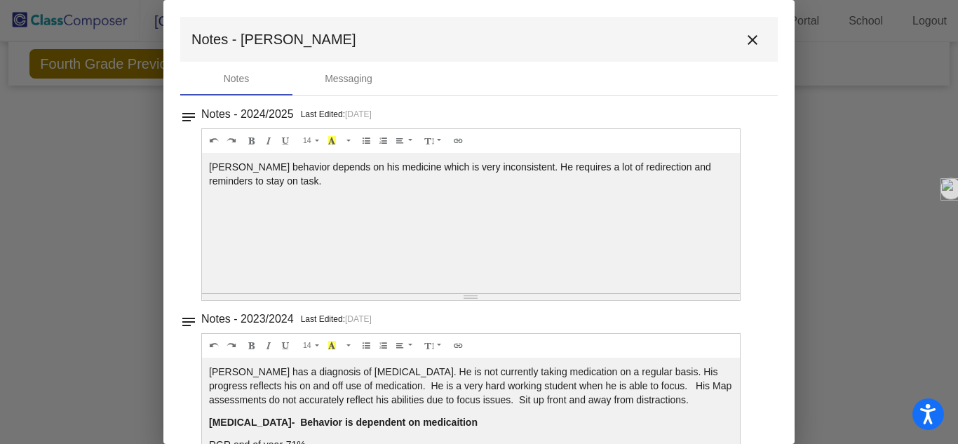
click at [754, 37] on button "close" at bounding box center [752, 39] width 28 height 28
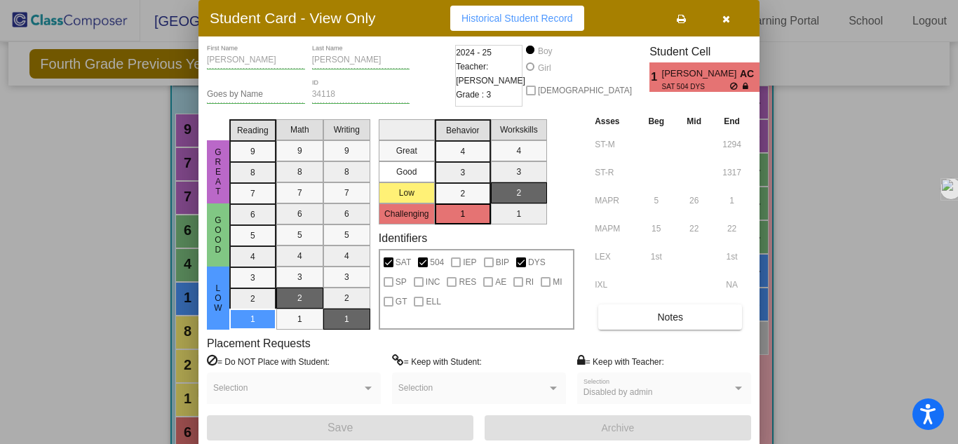
click at [724, 19] on icon "button" at bounding box center [726, 19] width 8 height 10
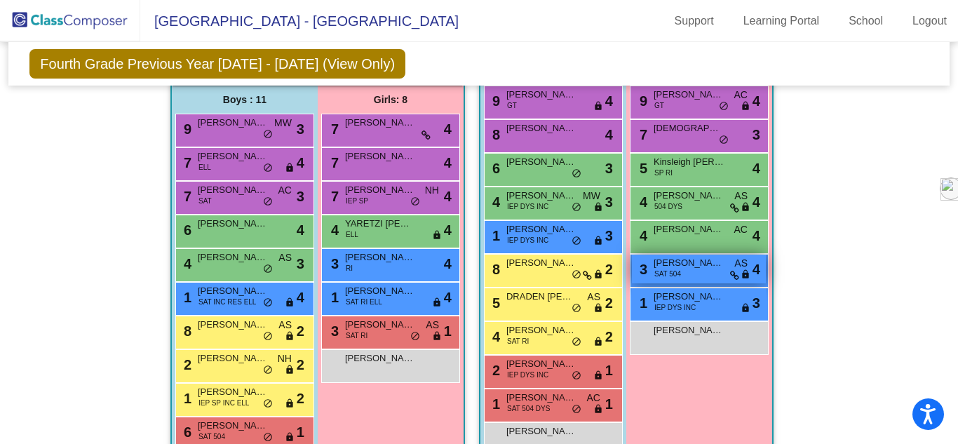
click at [681, 275] on div "3 [PERSON_NAME] SAT 504 AS lock do_not_disturb_alt 4" at bounding box center [699, 268] width 134 height 29
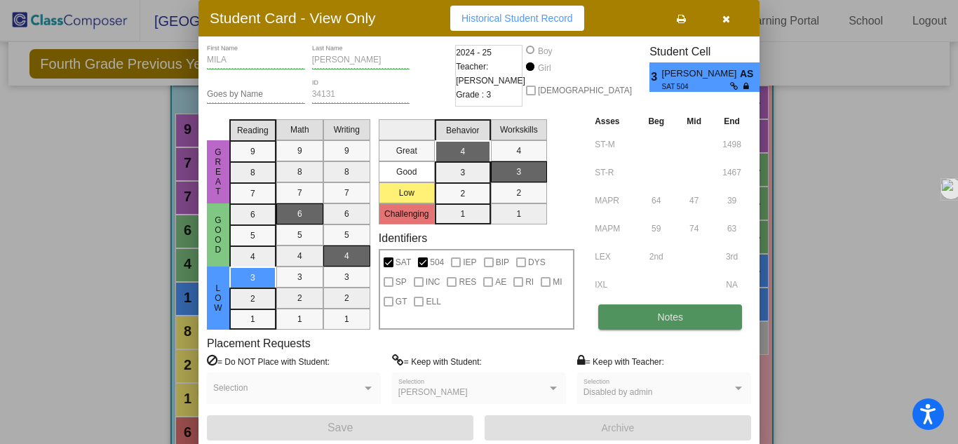
click at [660, 327] on button "Notes" at bounding box center [670, 316] width 144 height 25
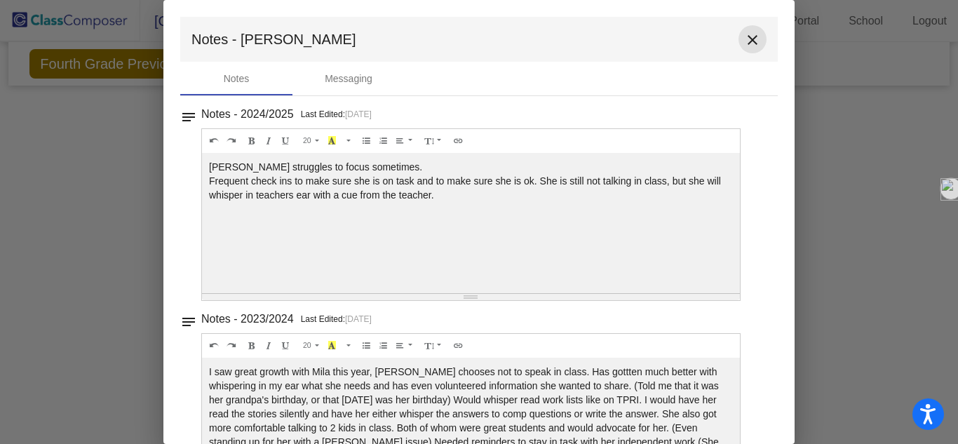
click at [744, 41] on mat-icon "close" at bounding box center [752, 40] width 17 height 17
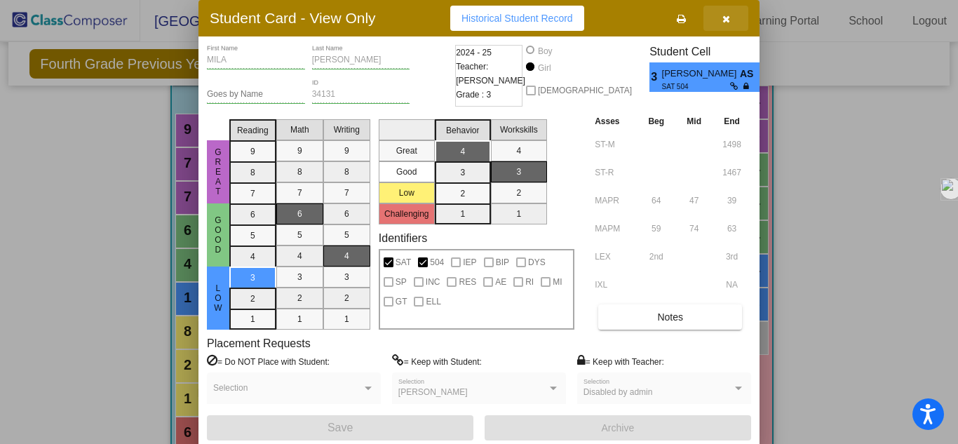
click at [729, 21] on button "button" at bounding box center [725, 18] width 45 height 25
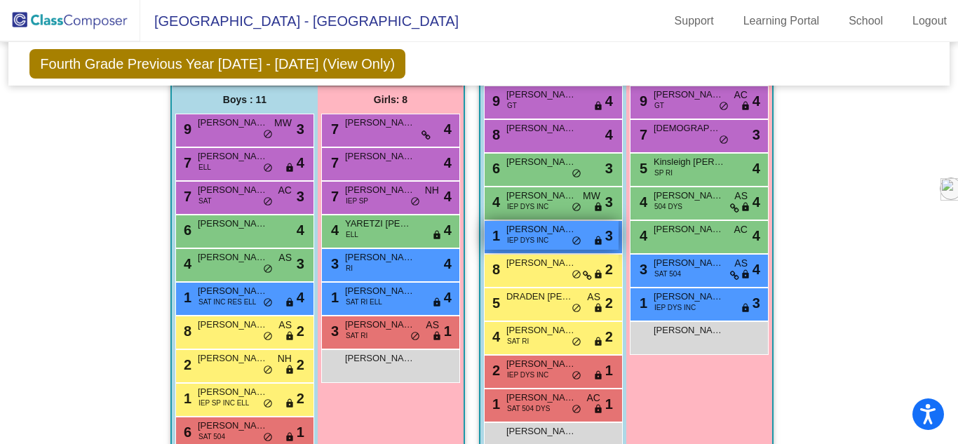
click at [546, 232] on span "[PERSON_NAME]" at bounding box center [541, 229] width 70 height 14
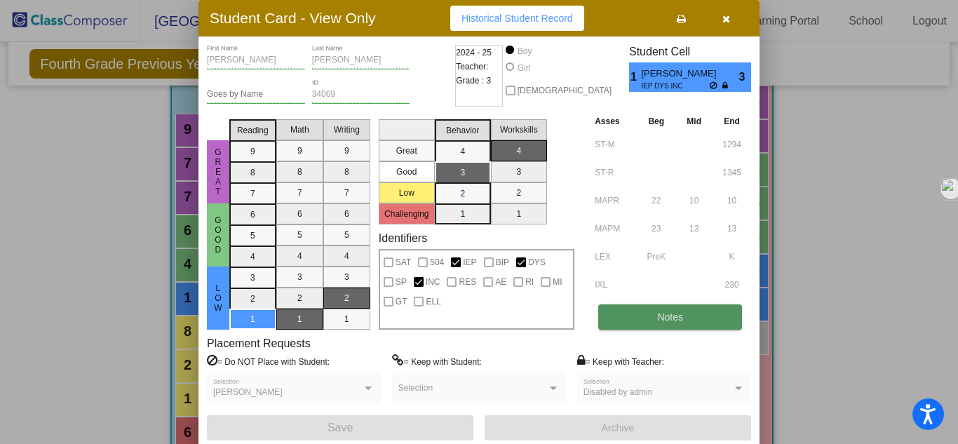
click at [671, 318] on span "Notes" at bounding box center [670, 316] width 26 height 11
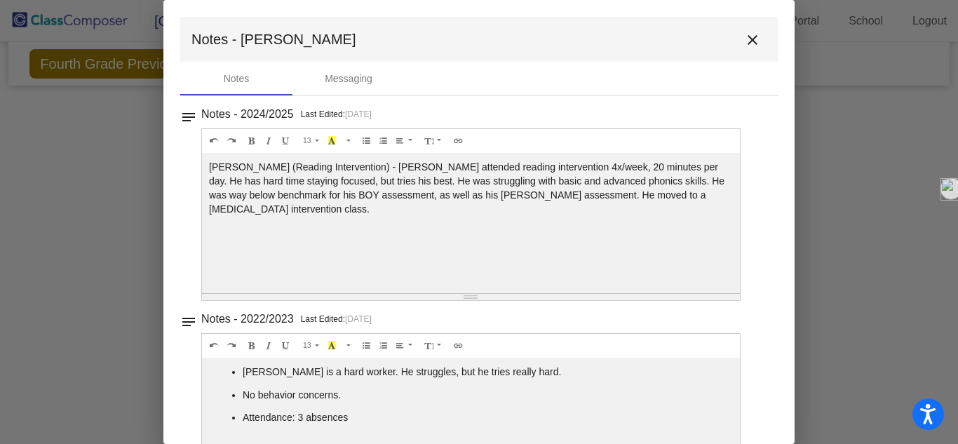
click at [753, 38] on mat-icon "close" at bounding box center [752, 40] width 17 height 17
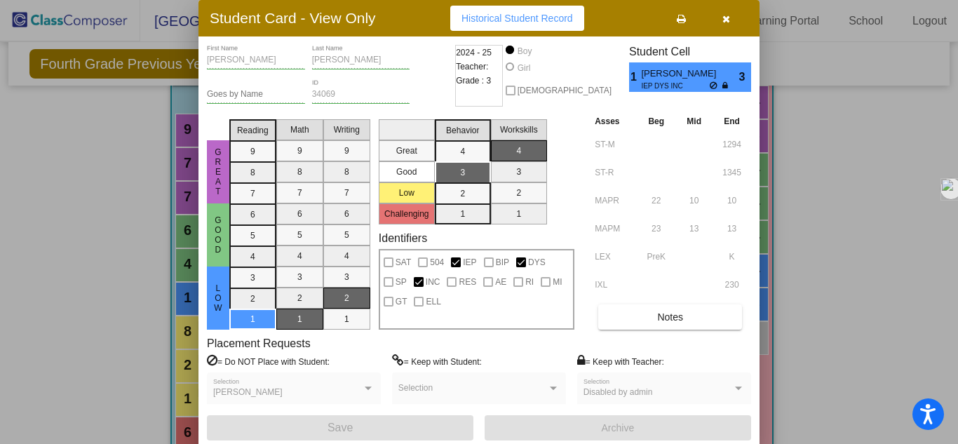
click at [730, 15] on button "button" at bounding box center [725, 18] width 45 height 25
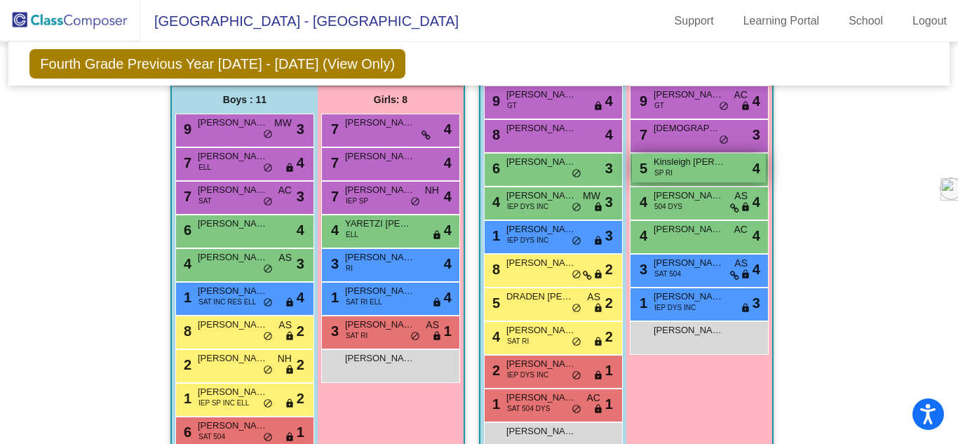
click at [672, 165] on span "Kinsleigh [PERSON_NAME]" at bounding box center [688, 162] width 70 height 14
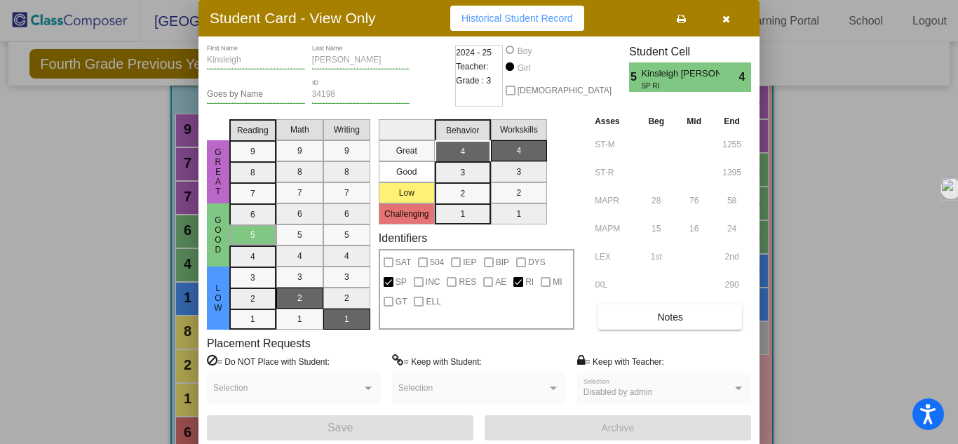
click at [728, 23] on icon "button" at bounding box center [726, 19] width 8 height 10
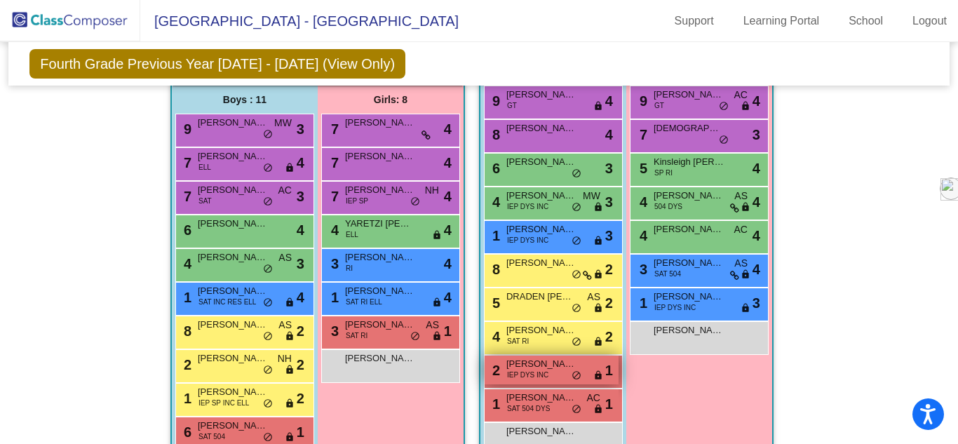
click at [508, 371] on span "IEP DYS INC" at bounding box center [527, 374] width 41 height 11
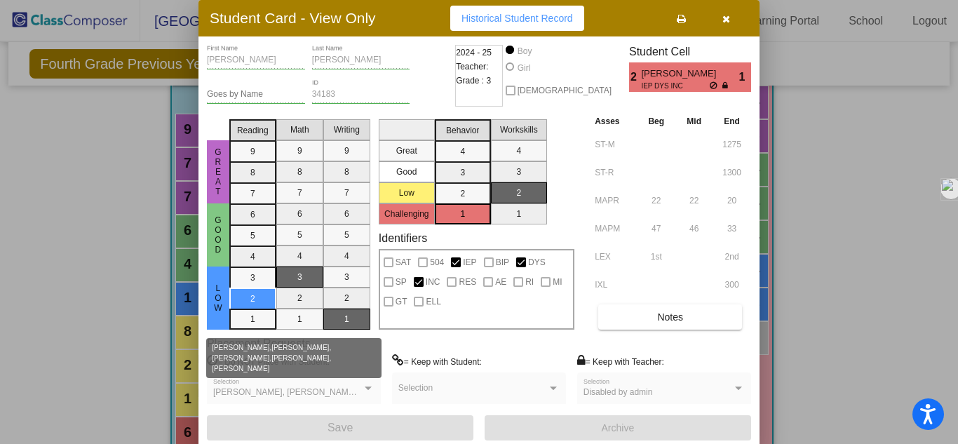
click at [369, 393] on div "[PERSON_NAME], [PERSON_NAME], [PERSON_NAME], [PERSON_NAME], [PERSON_NAME]" at bounding box center [293, 393] width 161 height 10
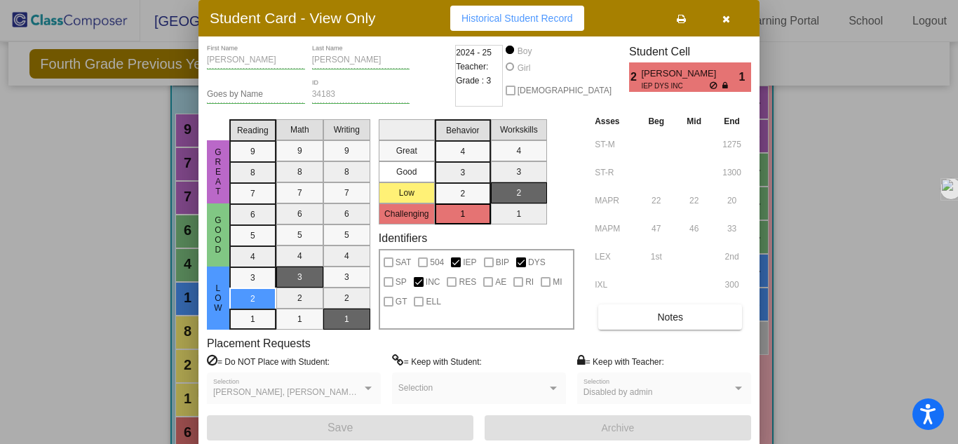
click at [368, 386] on div at bounding box center [368, 388] width 7 height 4
click at [638, 321] on button "Notes" at bounding box center [670, 316] width 144 height 25
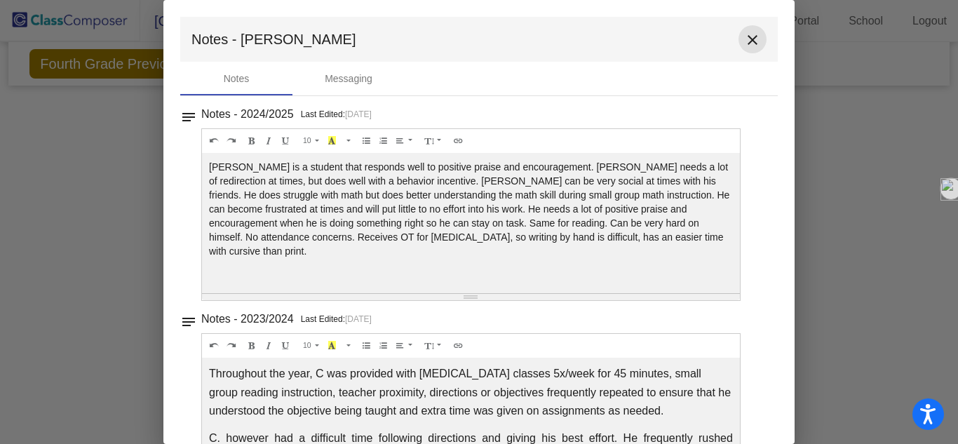
click at [756, 43] on button "close" at bounding box center [752, 39] width 28 height 28
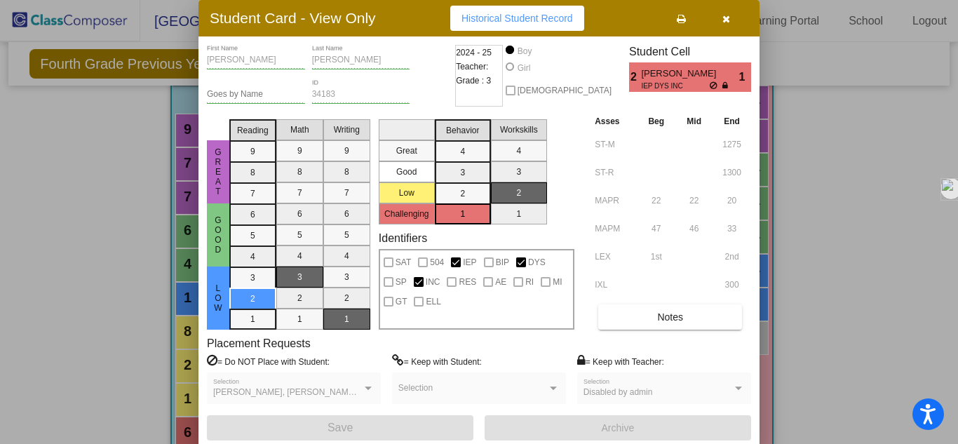
click at [728, 16] on icon "button" at bounding box center [726, 19] width 8 height 10
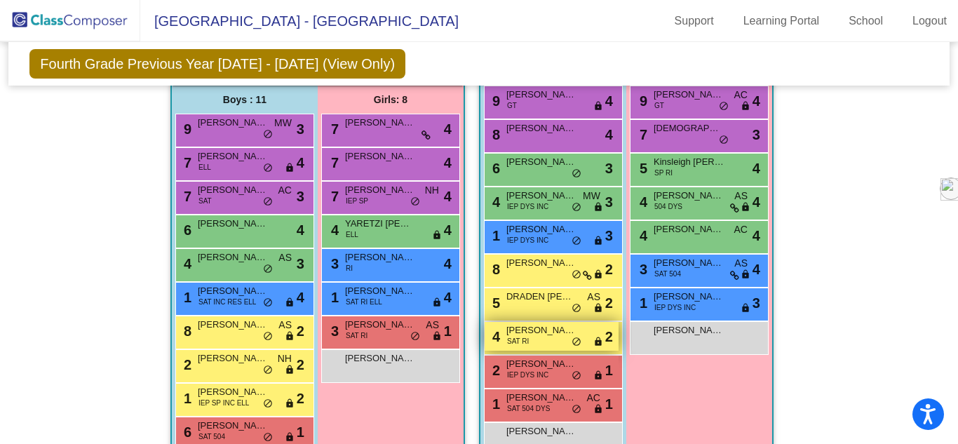
click at [531, 337] on div "4 [PERSON_NAME] SAT RI lock do_not_disturb_alt 2" at bounding box center [551, 336] width 134 height 29
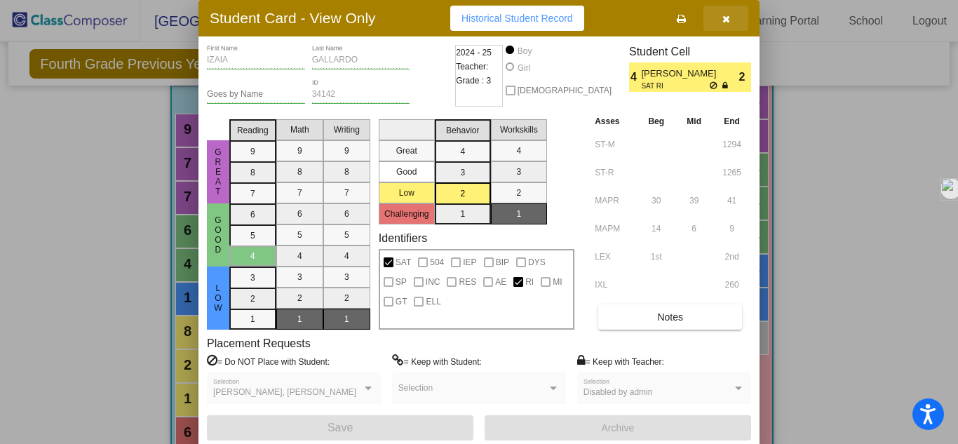
click at [722, 24] on button "button" at bounding box center [725, 18] width 45 height 25
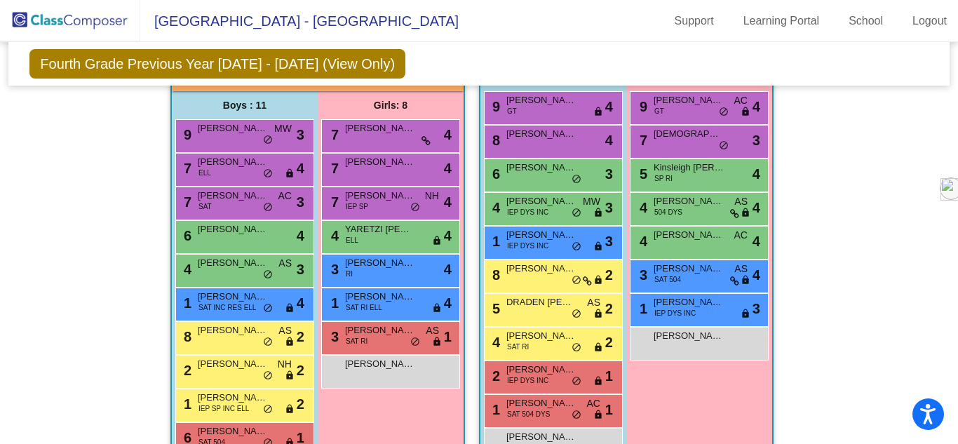
scroll to position [837, 0]
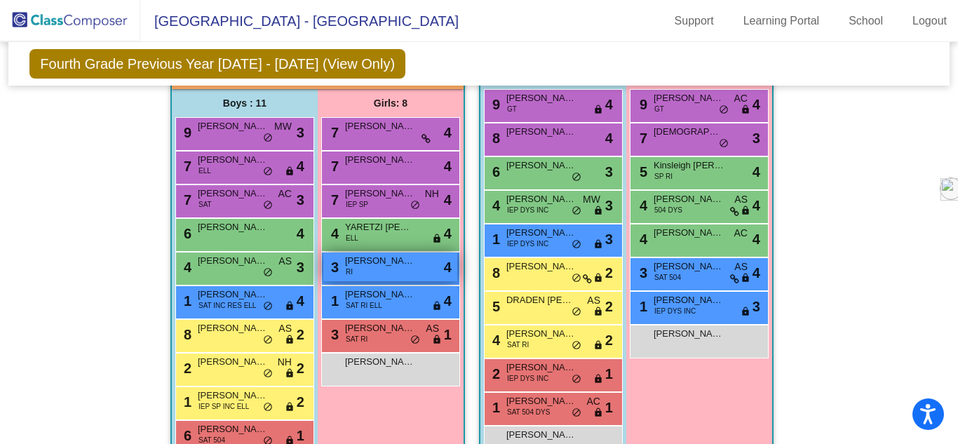
click at [379, 271] on div "3 [PERSON_NAME] RI lock do_not_disturb_alt 4" at bounding box center [390, 266] width 134 height 29
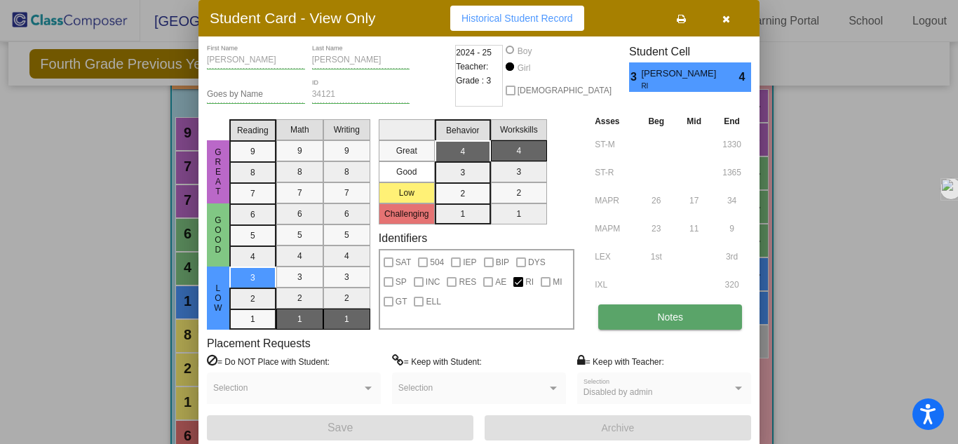
click at [627, 318] on button "Notes" at bounding box center [670, 316] width 144 height 25
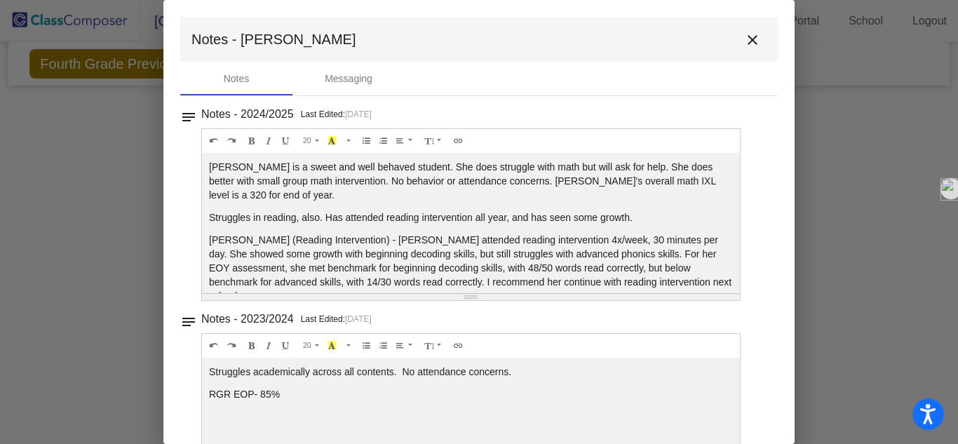
click at [749, 36] on mat-icon "close" at bounding box center [752, 40] width 17 height 17
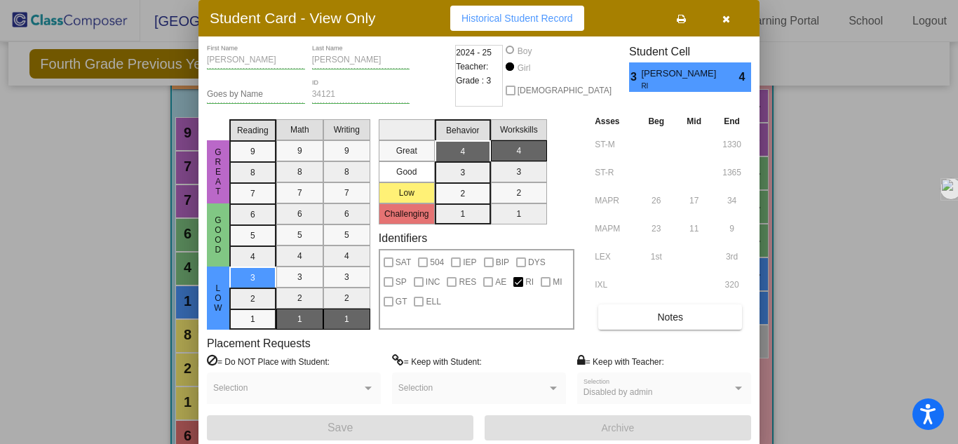
click at [724, 23] on icon "button" at bounding box center [726, 19] width 8 height 10
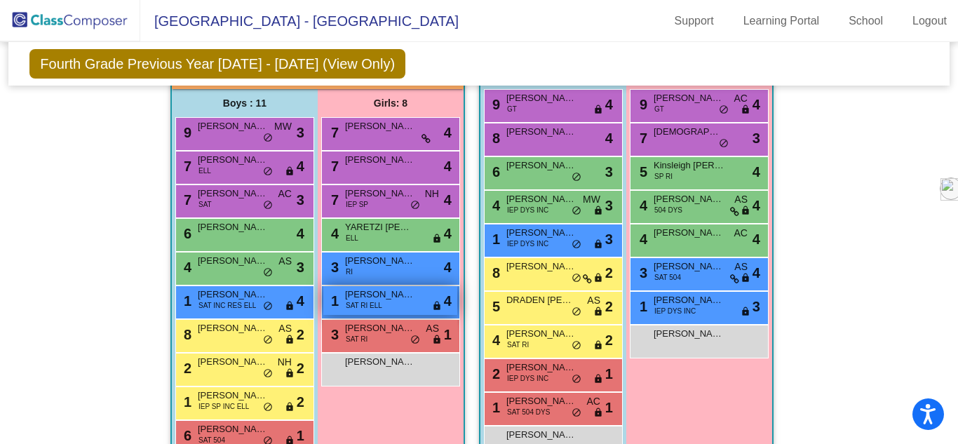
click at [378, 309] on div "1 [PERSON_NAME] SAT RI ELL lock do_not_disturb_alt 4" at bounding box center [390, 300] width 134 height 29
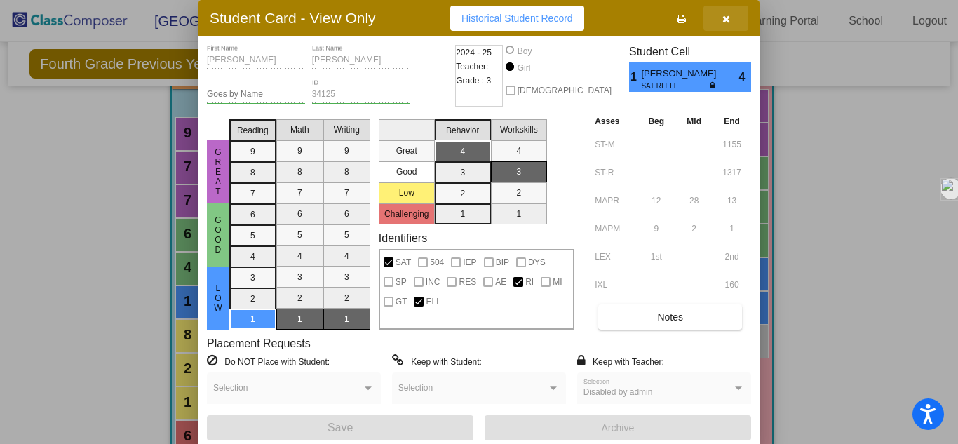
click at [723, 18] on icon "button" at bounding box center [726, 19] width 8 height 10
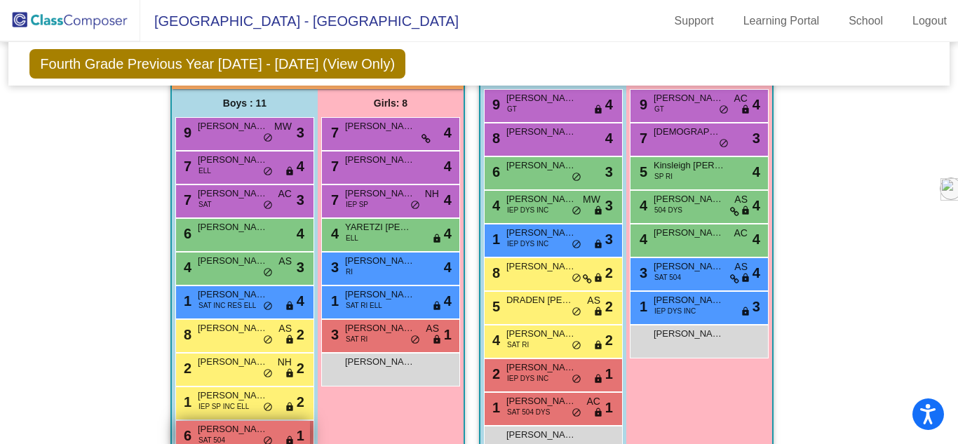
click at [233, 436] on div "6 [PERSON_NAME] SAT 504 lock do_not_disturb_alt 1" at bounding box center [243, 435] width 134 height 29
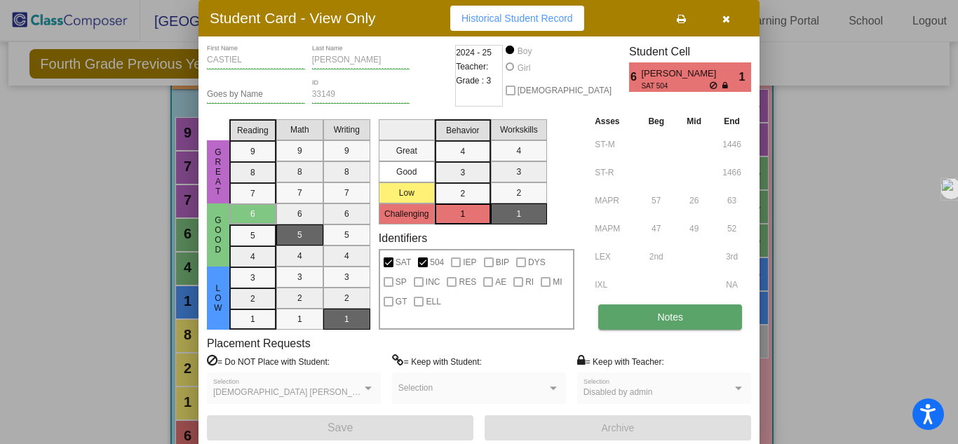
click at [634, 313] on button "Notes" at bounding box center [670, 316] width 144 height 25
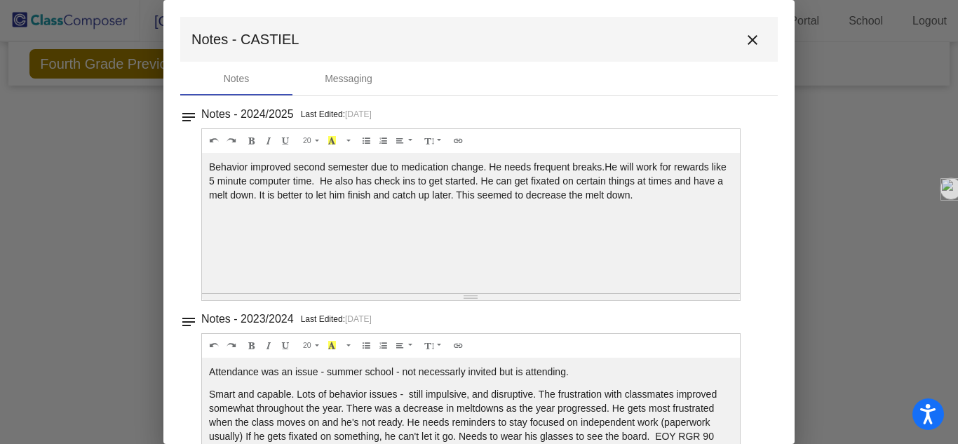
click at [744, 38] on mat-icon "close" at bounding box center [752, 40] width 17 height 17
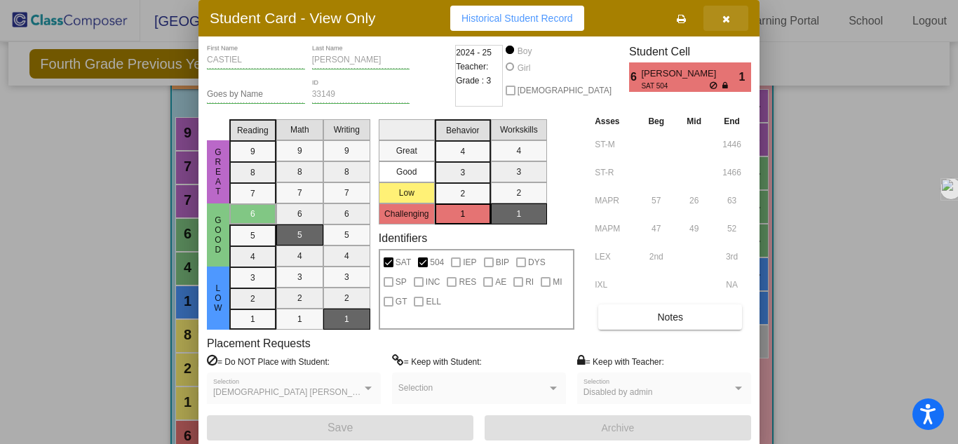
click at [727, 20] on icon "button" at bounding box center [726, 19] width 8 height 10
